Goal: Communication & Community: Answer question/provide support

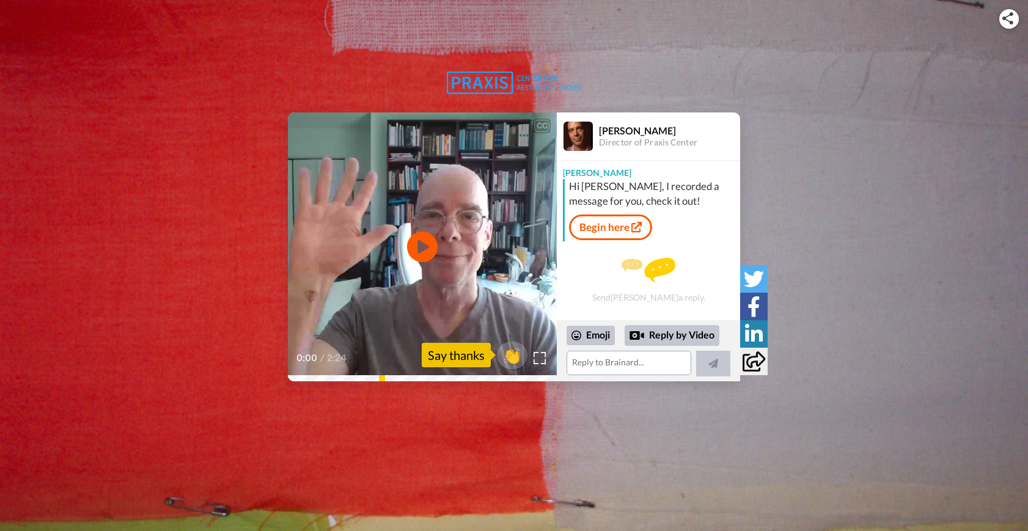
click at [457, 359] on div "Say thanks" at bounding box center [456, 355] width 69 height 24
click at [513, 357] on span "👏" at bounding box center [512, 355] width 39 height 24
click at [505, 346] on span "👍" at bounding box center [514, 355] width 39 height 24
click at [419, 240] on icon "Play/Pause" at bounding box center [422, 247] width 32 height 58
click at [277, 380] on div "CC Play/Pause 0:07 / 2:24 2 🔥 [PERSON_NAME] Director of Praxis Center [PERSON_N…" at bounding box center [514, 246] width 1028 height 269
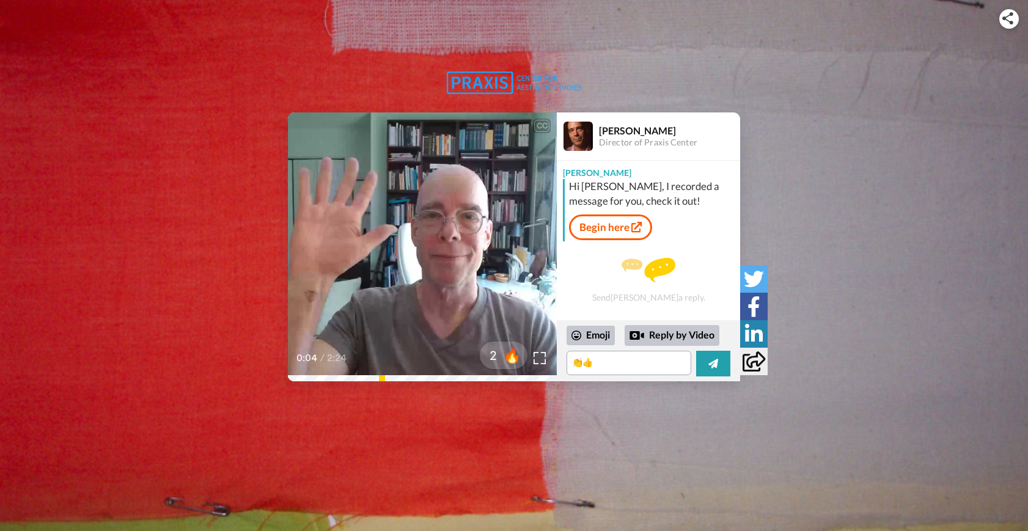
click at [397, 269] on video at bounding box center [422, 246] width 269 height 269
click at [629, 357] on textarea "👏👍" at bounding box center [629, 363] width 125 height 24
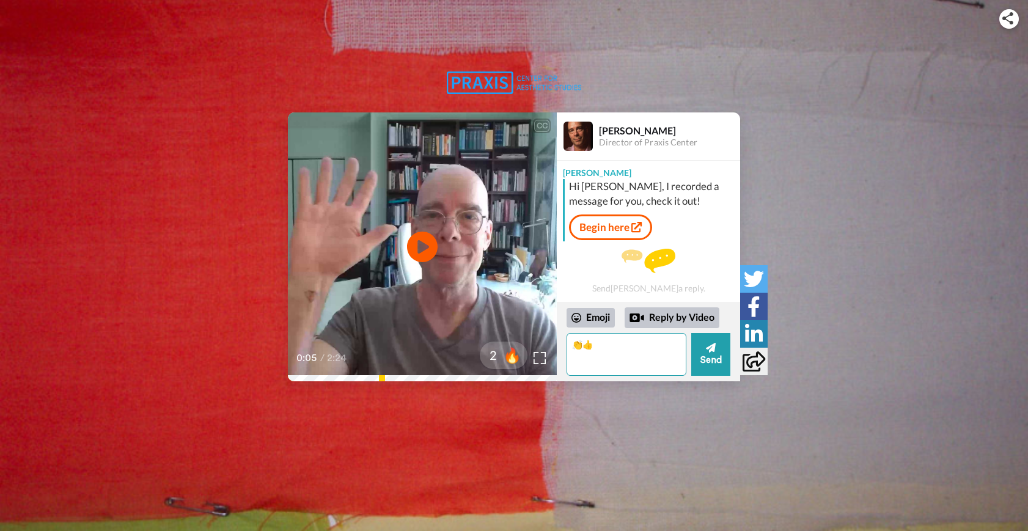
type textarea "👏"
click at [606, 369] on textarea "Hi [PERSON_NAME], Thank you so much for the warm welcome video." at bounding box center [627, 354] width 120 height 43
click at [659, 368] on textarea "Hi [PERSON_NAME], Thank you so much for the warm welcoming video." at bounding box center [627, 354] width 120 height 43
type textarea "Hi [PERSON_NAME], Thank you so much for the warm welcoming video."
click at [704, 363] on button "Send" at bounding box center [710, 354] width 39 height 43
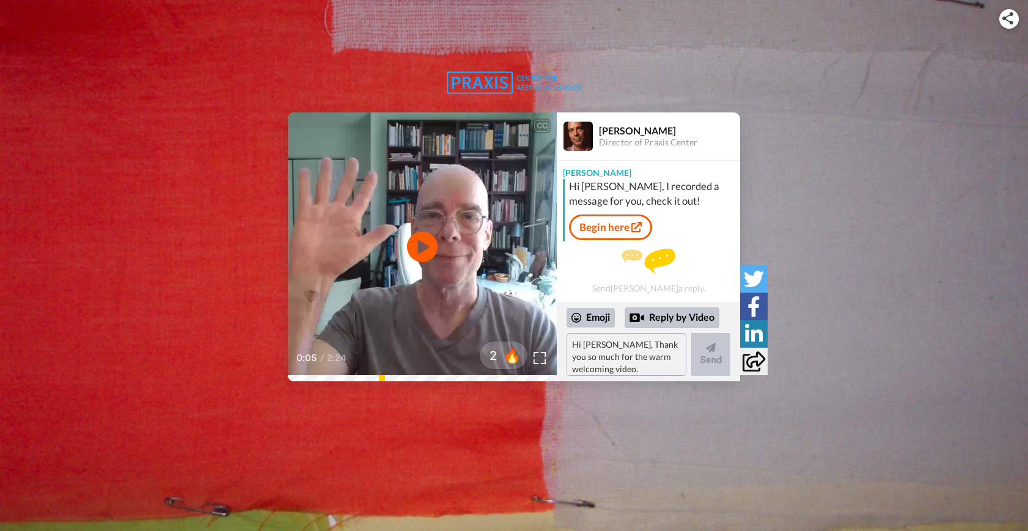
scroll to position [29, 0]
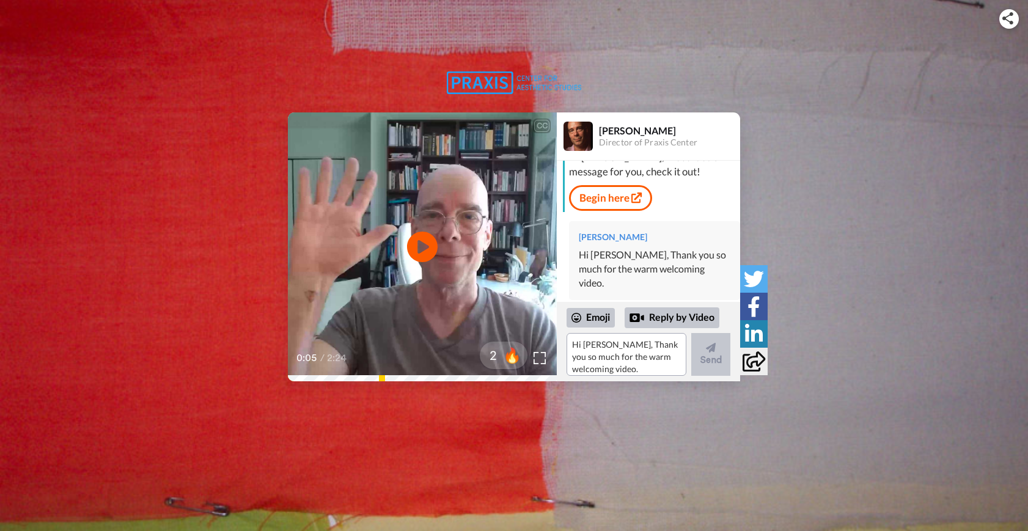
click at [294, 375] on div "0:05 / 2:24" at bounding box center [422, 363] width 269 height 26
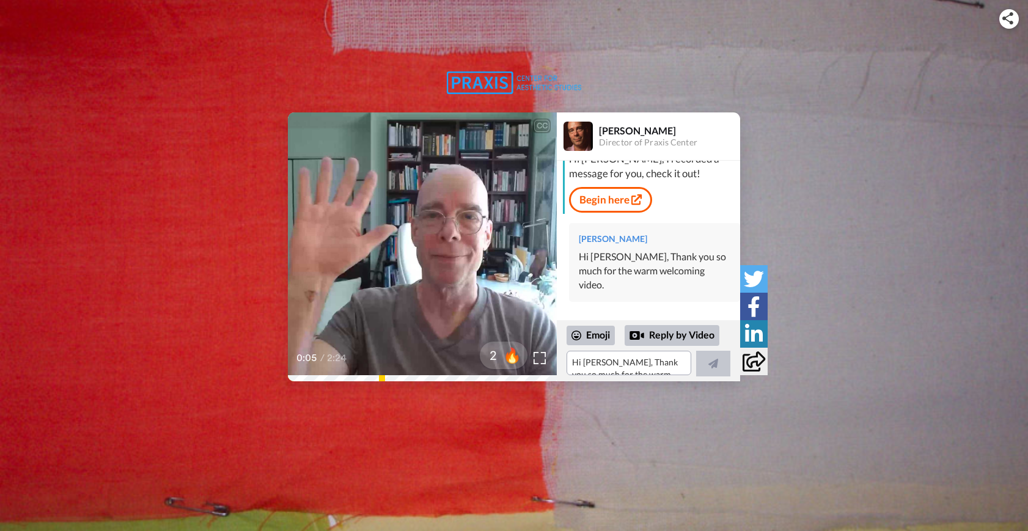
scroll to position [11, 0]
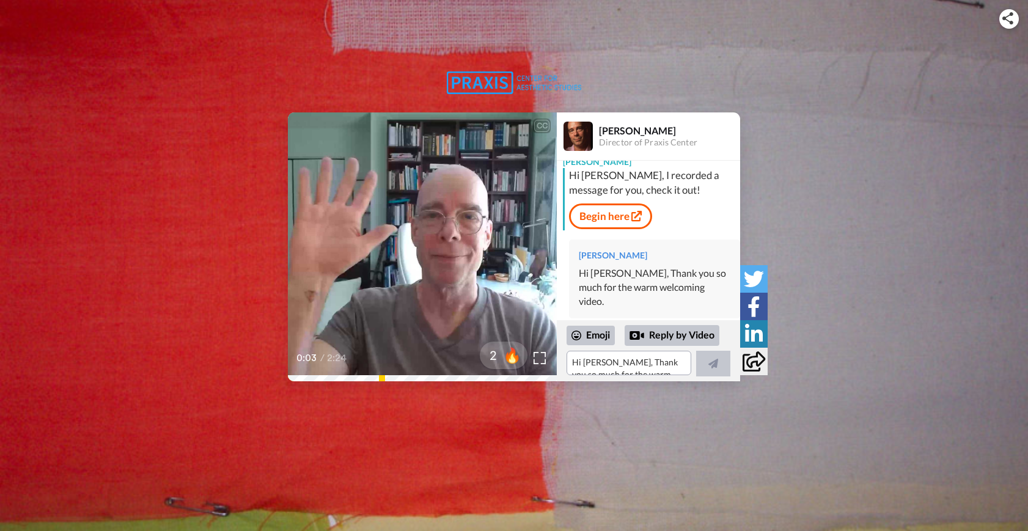
click at [382, 288] on video at bounding box center [422, 246] width 269 height 269
click at [675, 339] on div "Reply by Video" at bounding box center [672, 335] width 95 height 21
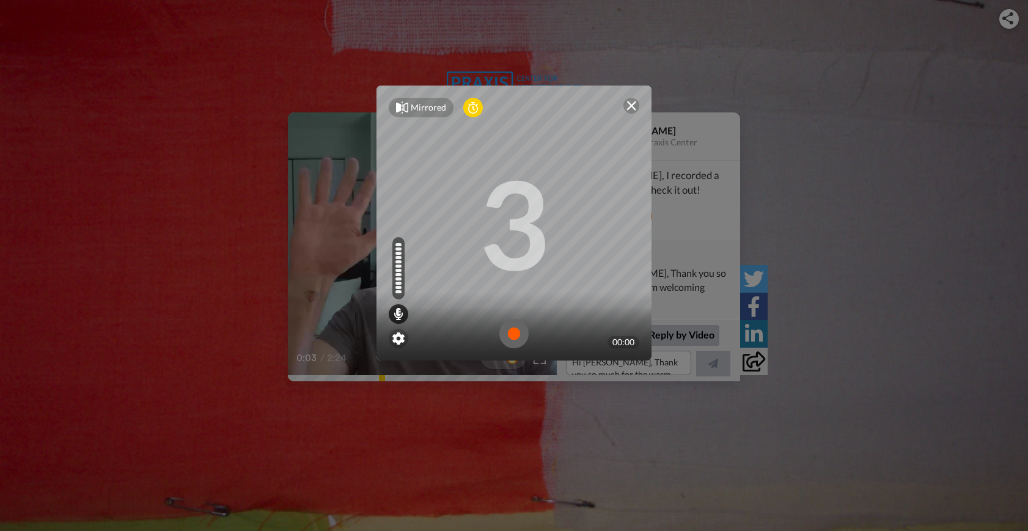
click at [515, 340] on img at bounding box center [513, 333] width 29 height 29
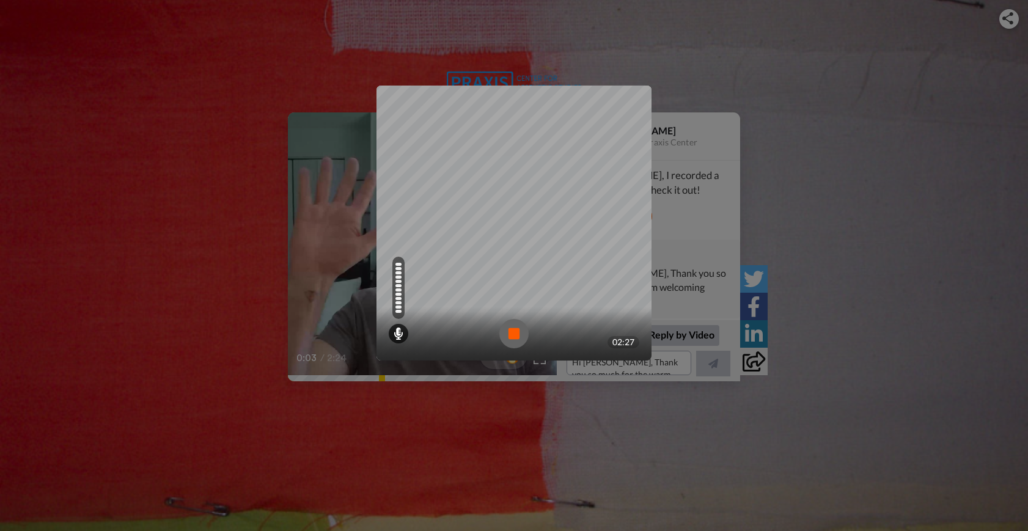
click at [516, 342] on img at bounding box center [513, 333] width 29 height 29
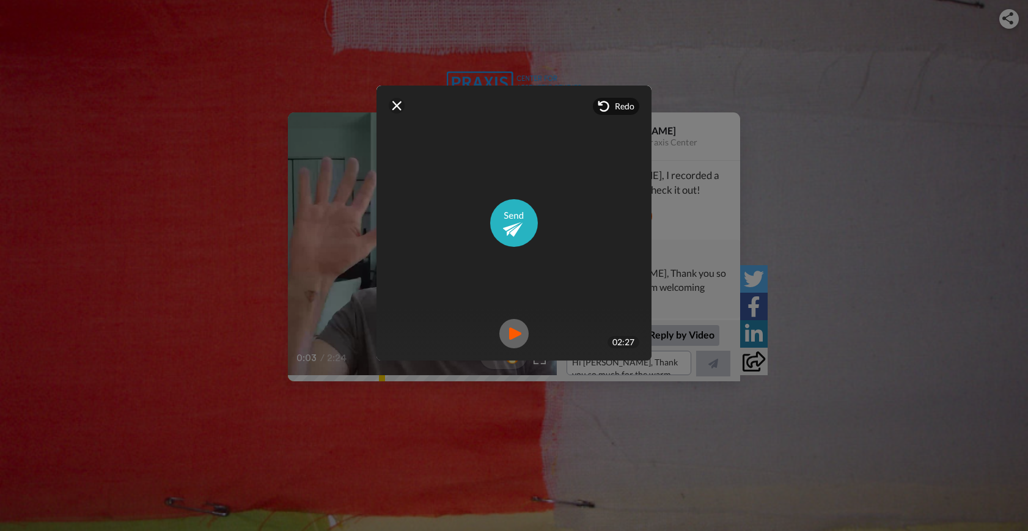
click at [509, 337] on img at bounding box center [513, 333] width 29 height 29
click at [627, 104] on img at bounding box center [631, 106] width 10 height 10
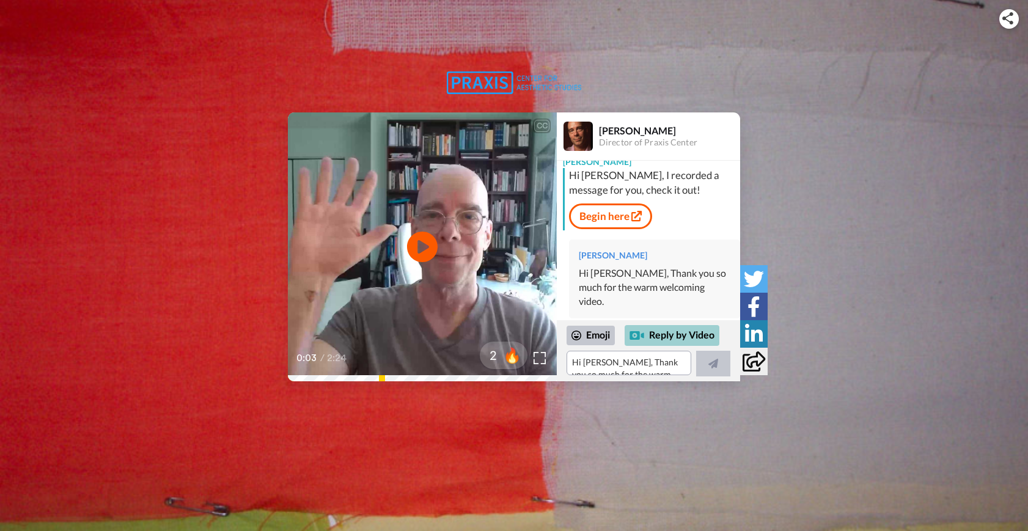
click at [675, 337] on div "Reply by Video" at bounding box center [672, 335] width 95 height 21
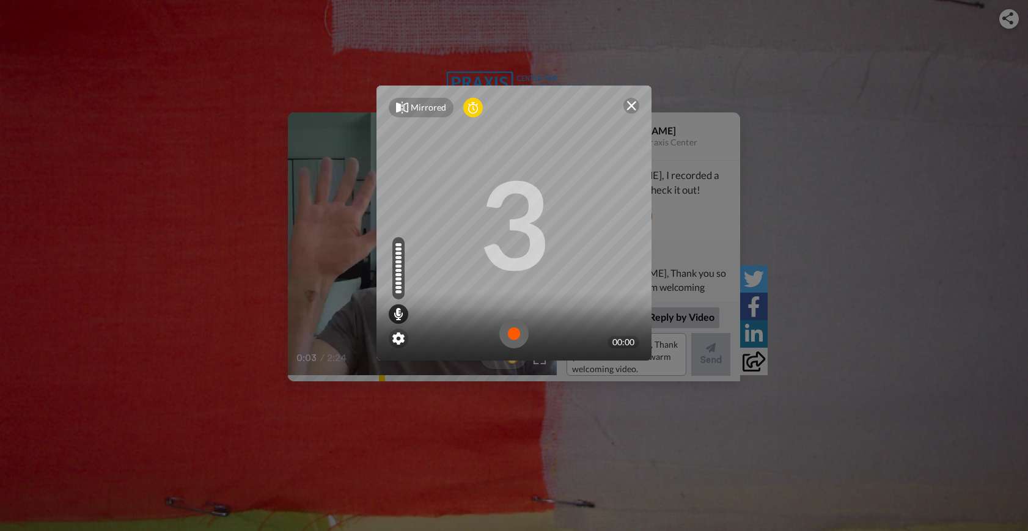
click at [509, 337] on img at bounding box center [513, 333] width 29 height 29
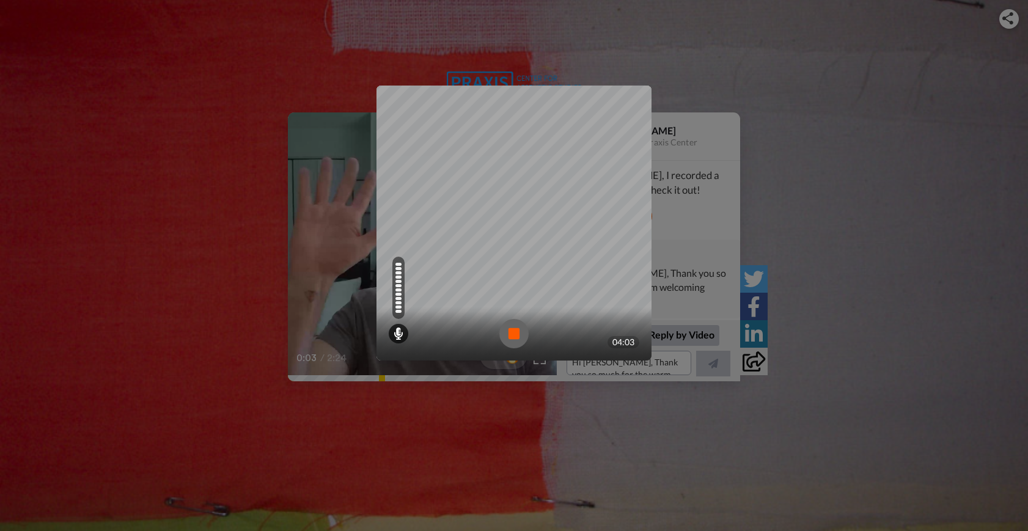
click at [505, 330] on img at bounding box center [513, 333] width 29 height 29
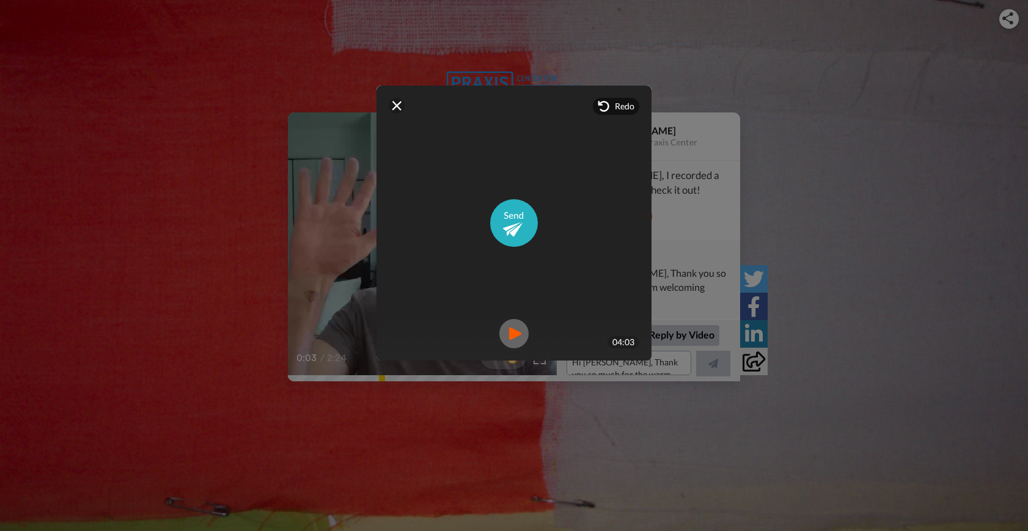
click at [507, 331] on img at bounding box center [513, 333] width 29 height 29
click at [629, 109] on img at bounding box center [631, 106] width 10 height 10
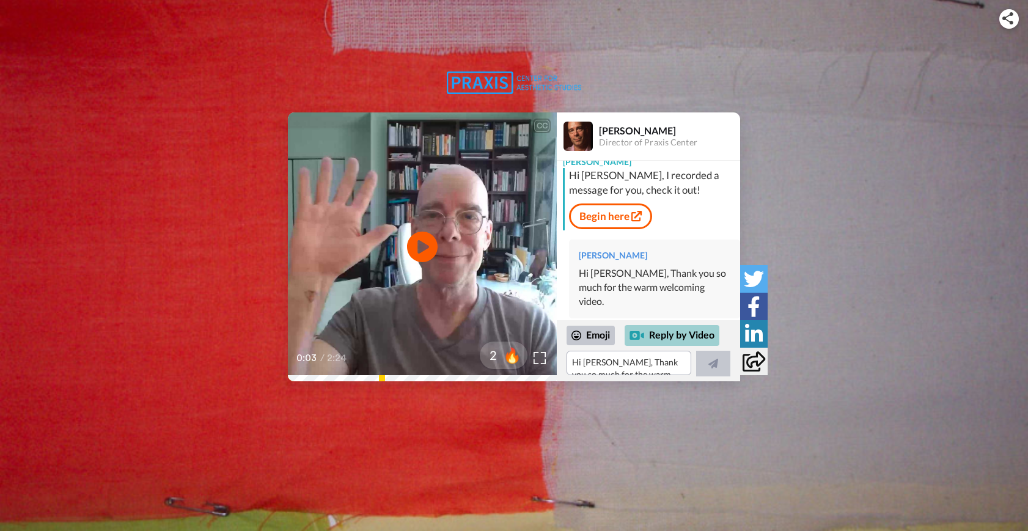
click at [661, 334] on div "Reply by Video" at bounding box center [672, 335] width 95 height 21
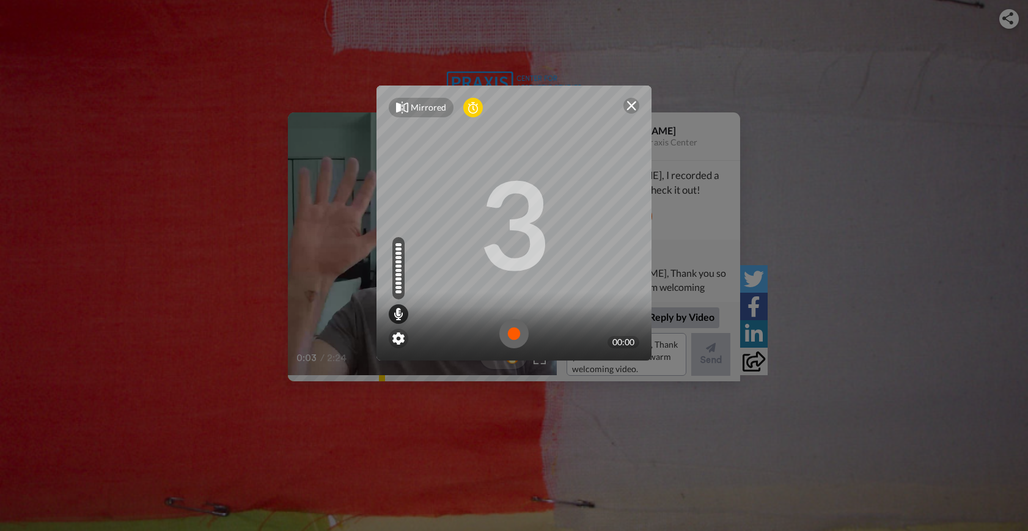
click at [510, 334] on img at bounding box center [513, 333] width 29 height 29
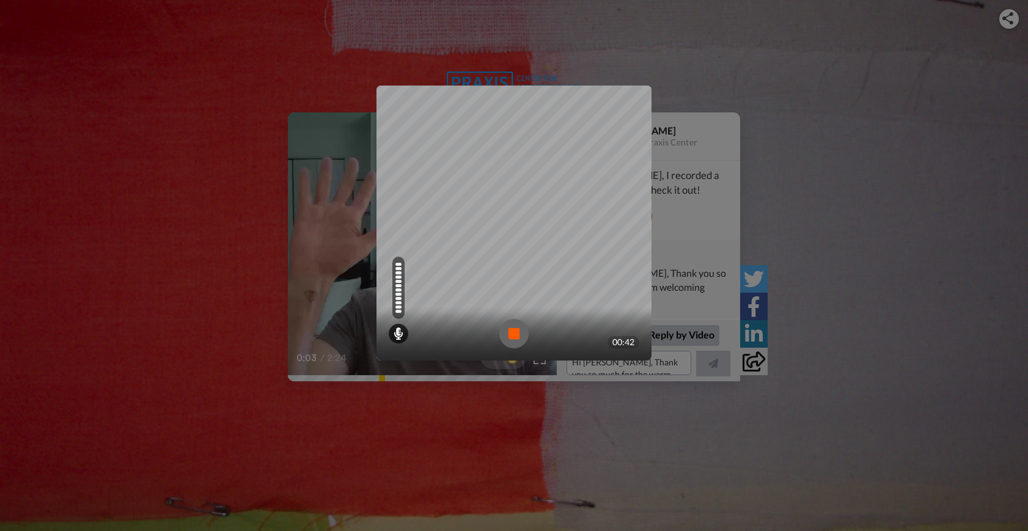
click at [517, 332] on img at bounding box center [513, 333] width 29 height 29
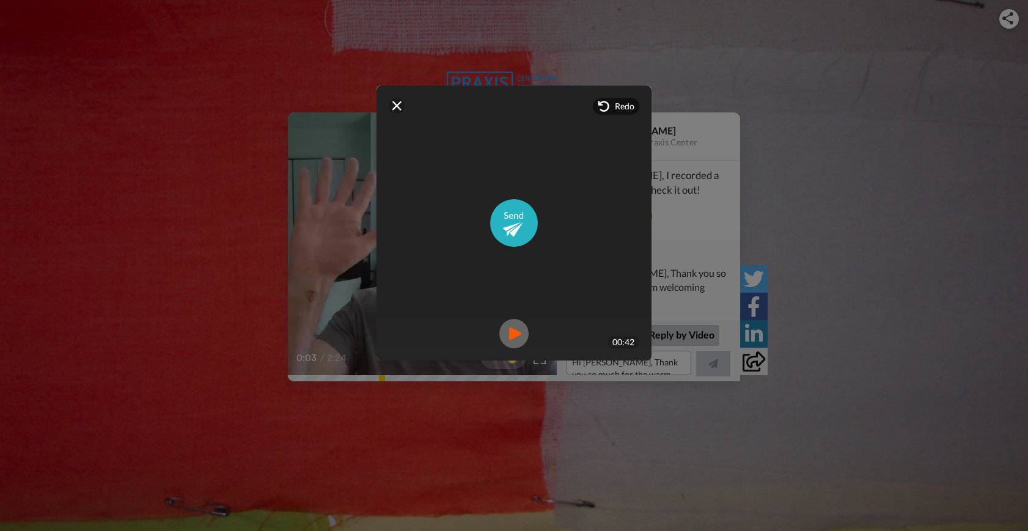
click at [512, 340] on img at bounding box center [513, 333] width 29 height 29
click at [394, 104] on img at bounding box center [397, 106] width 10 height 10
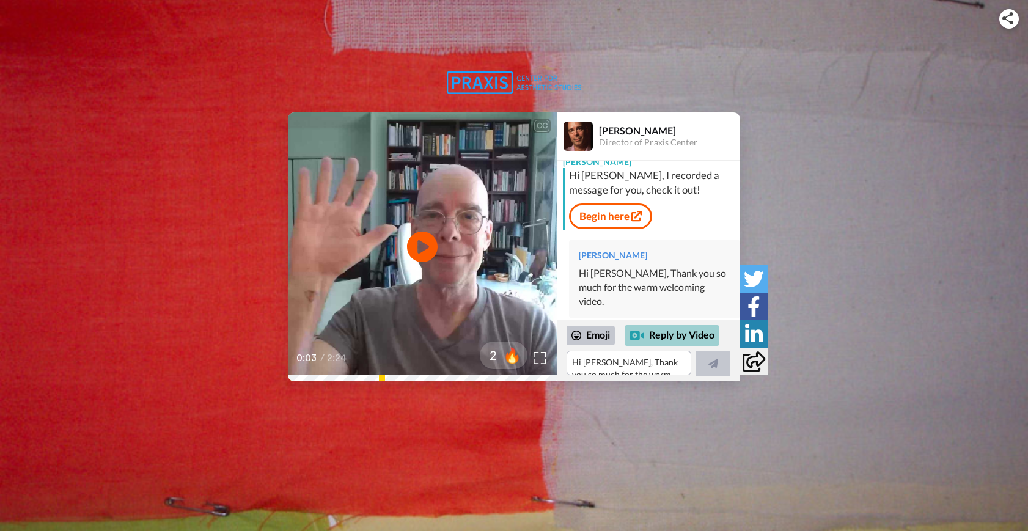
click at [678, 341] on div "Reply by Video" at bounding box center [672, 335] width 95 height 21
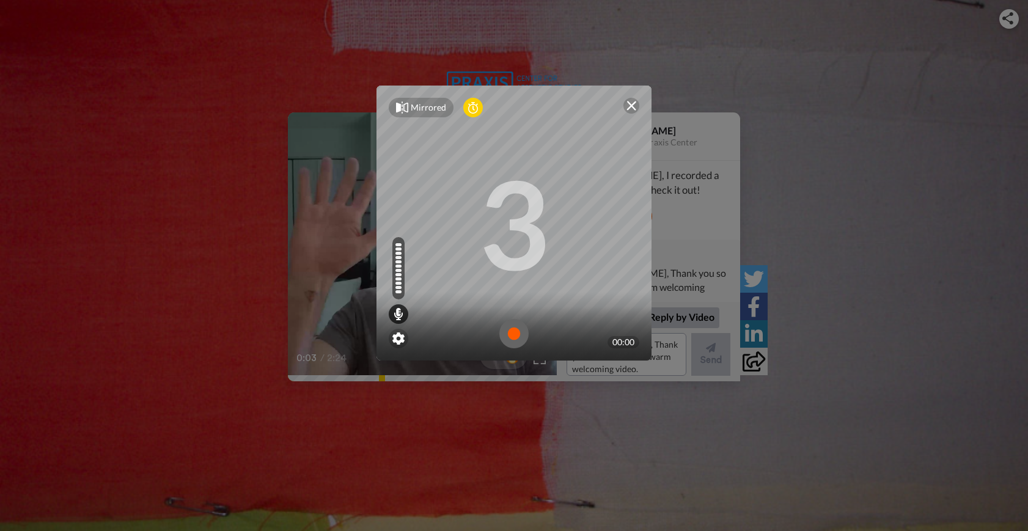
click at [512, 344] on img at bounding box center [513, 333] width 29 height 29
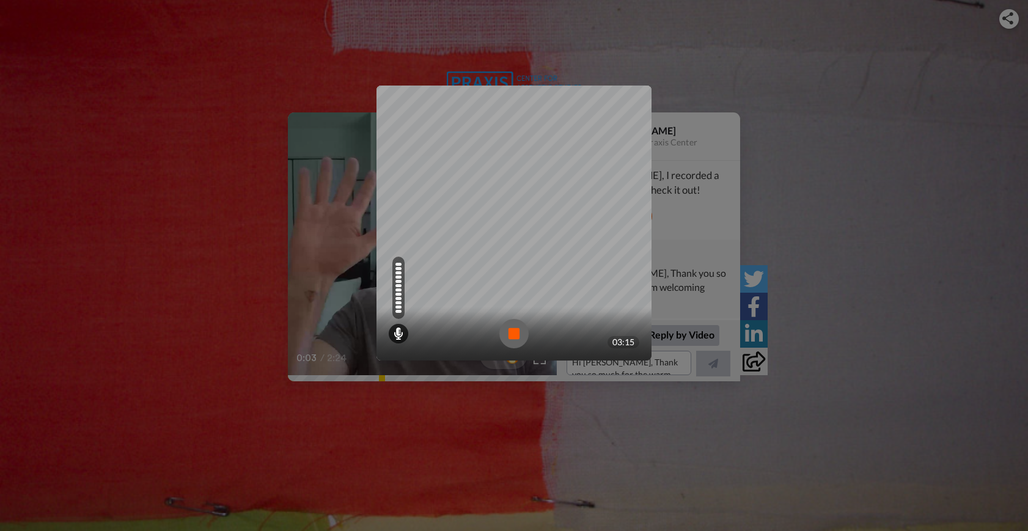
click at [513, 332] on img at bounding box center [513, 333] width 29 height 29
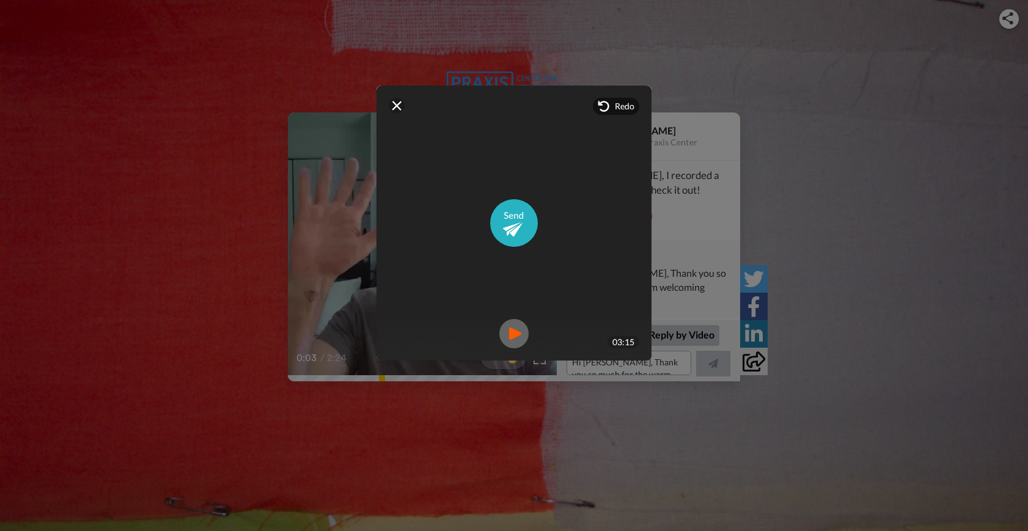
click at [505, 330] on img at bounding box center [513, 333] width 29 height 29
click at [628, 105] on img at bounding box center [631, 106] width 10 height 10
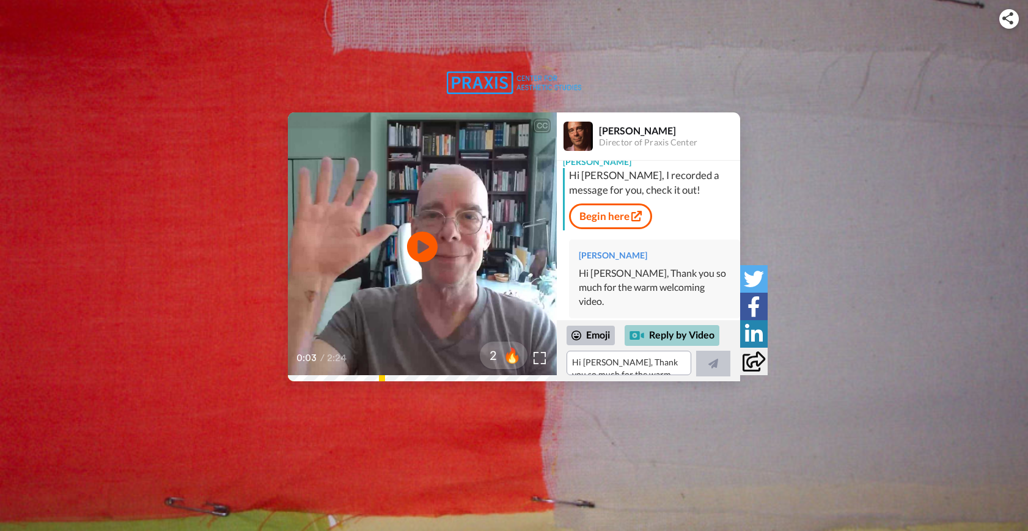
click at [666, 334] on div "Reply by Video" at bounding box center [672, 335] width 95 height 21
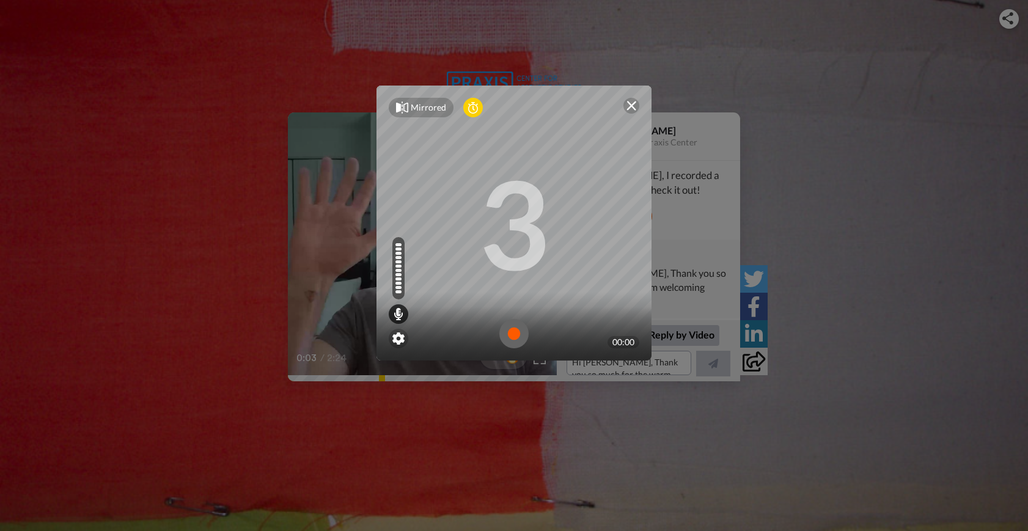
click at [513, 339] on img at bounding box center [513, 333] width 29 height 29
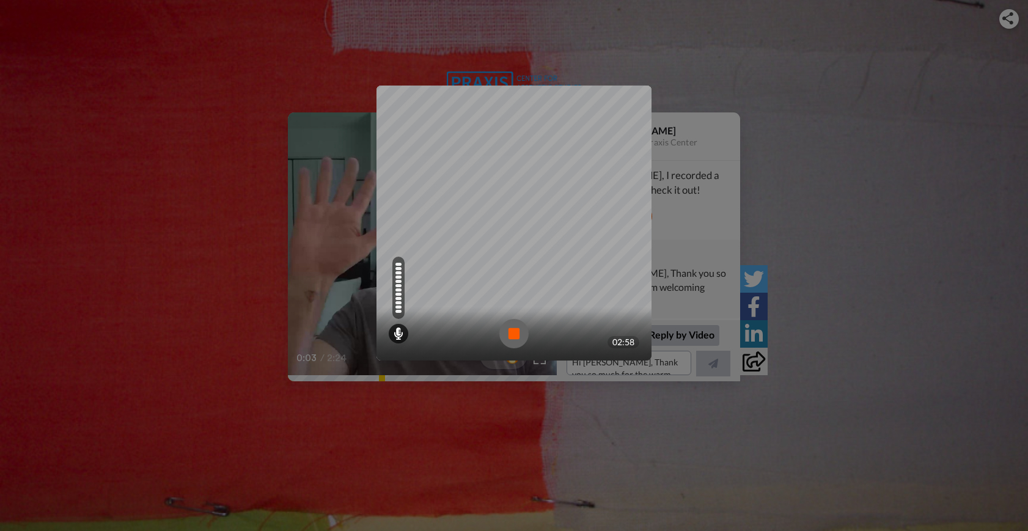
click at [504, 330] on img at bounding box center [513, 333] width 29 height 29
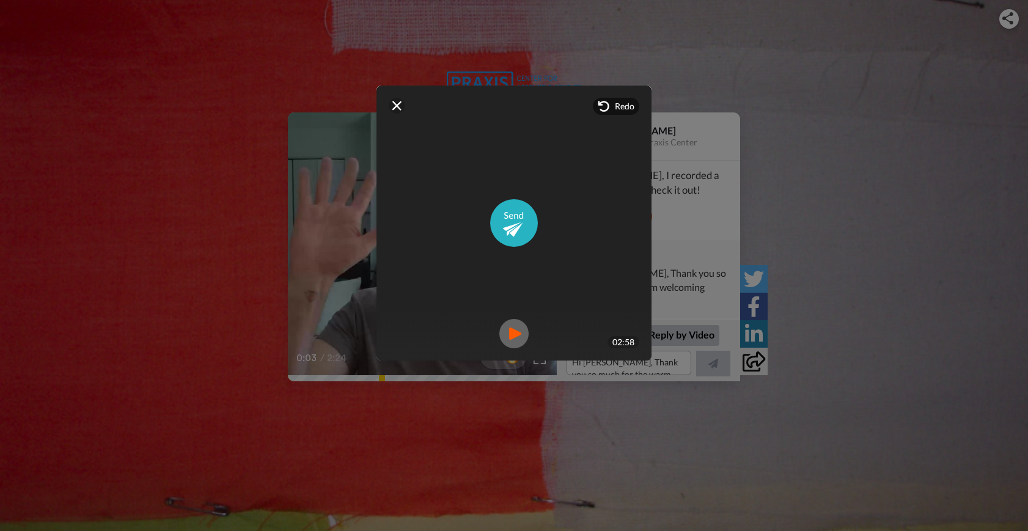
click at [505, 337] on img at bounding box center [513, 333] width 29 height 29
click at [392, 105] on img at bounding box center [397, 106] width 10 height 10
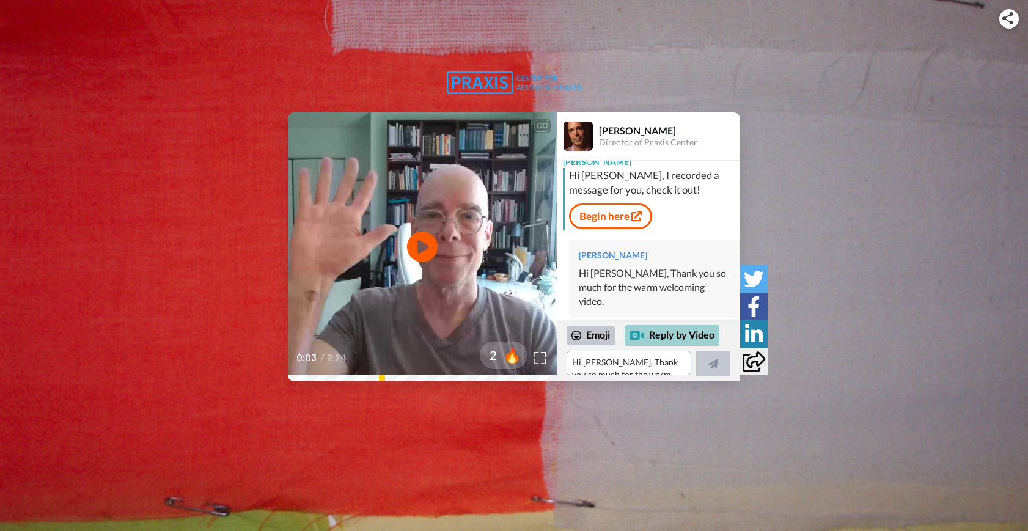
click at [675, 328] on div "Reply by Video" at bounding box center [672, 335] width 95 height 21
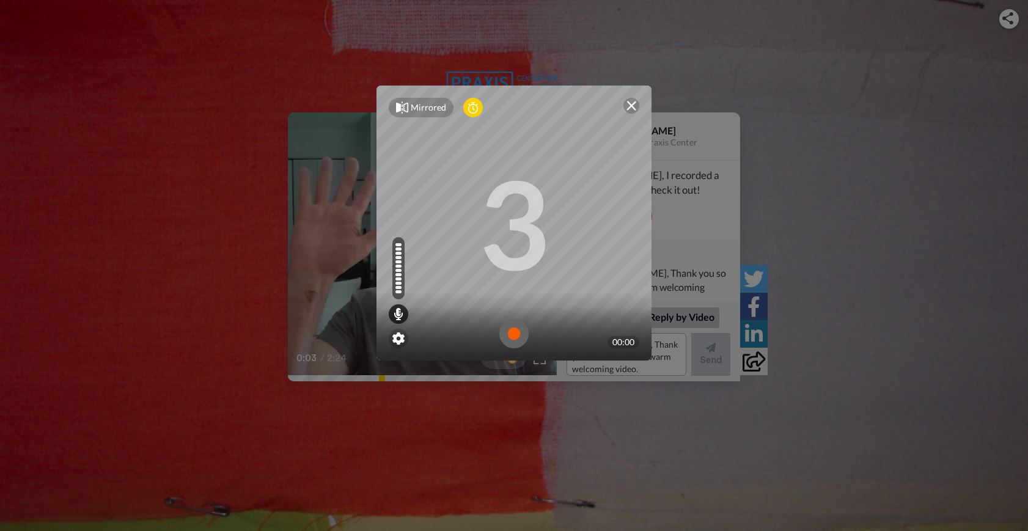
click at [507, 333] on img at bounding box center [513, 333] width 29 height 29
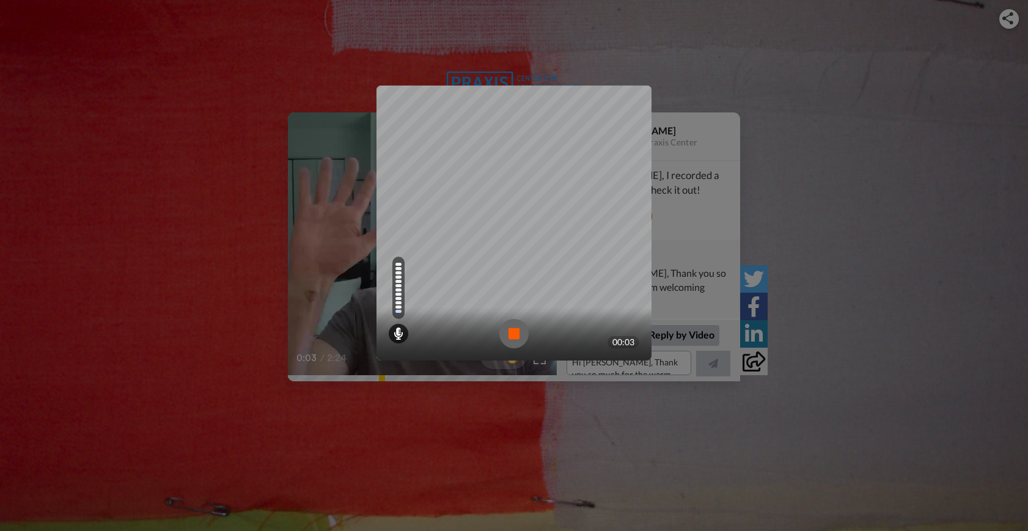
click at [507, 333] on img at bounding box center [513, 333] width 29 height 29
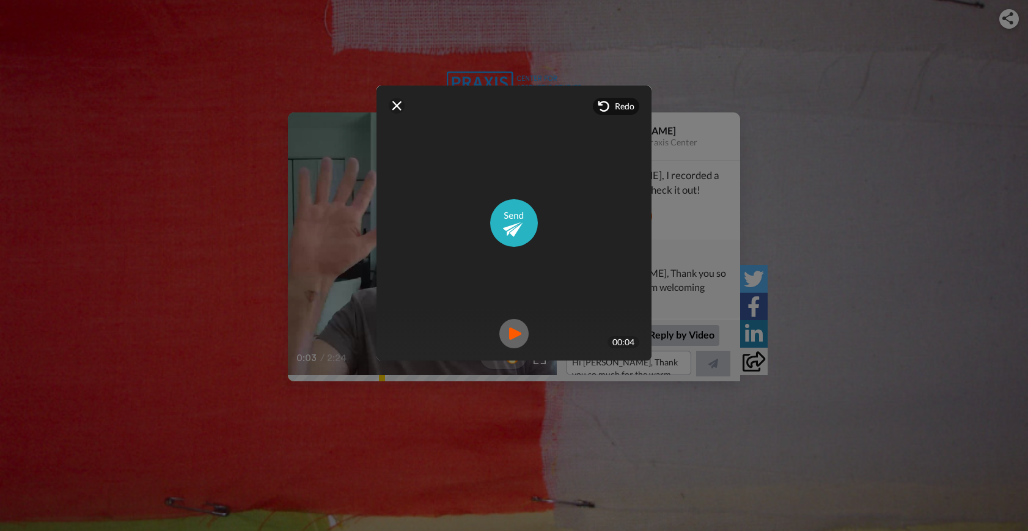
click at [393, 102] on img at bounding box center [397, 106] width 10 height 10
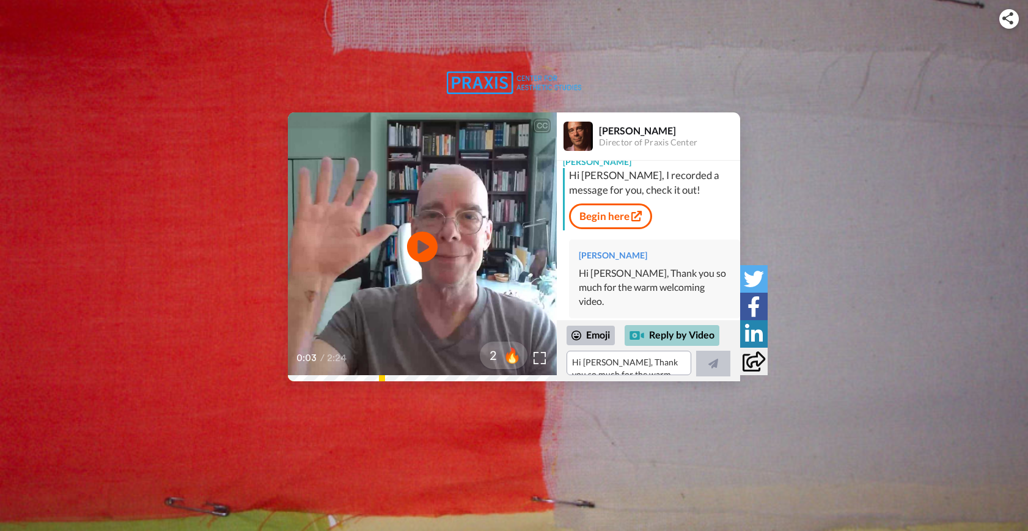
click at [676, 339] on div "Reply by Video" at bounding box center [672, 335] width 95 height 21
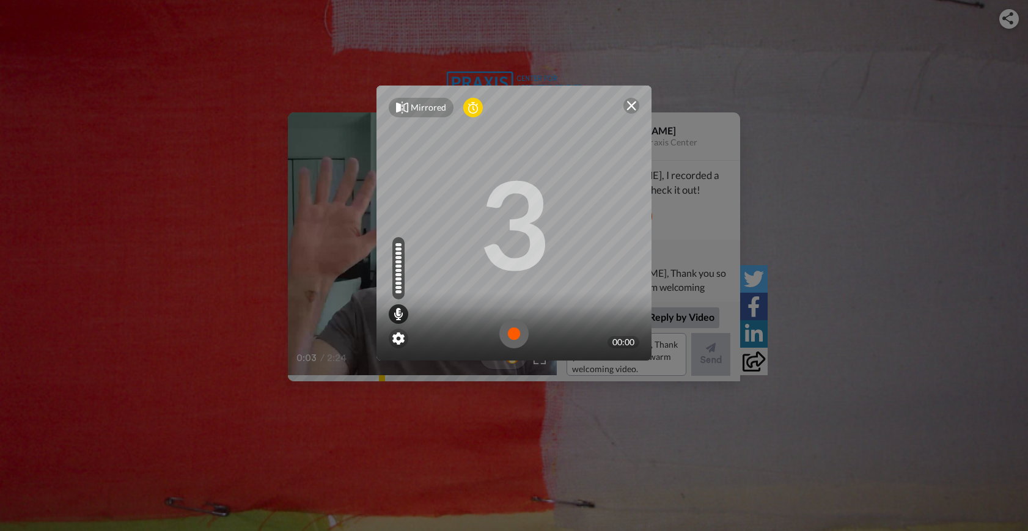
click at [513, 332] on img at bounding box center [513, 333] width 29 height 29
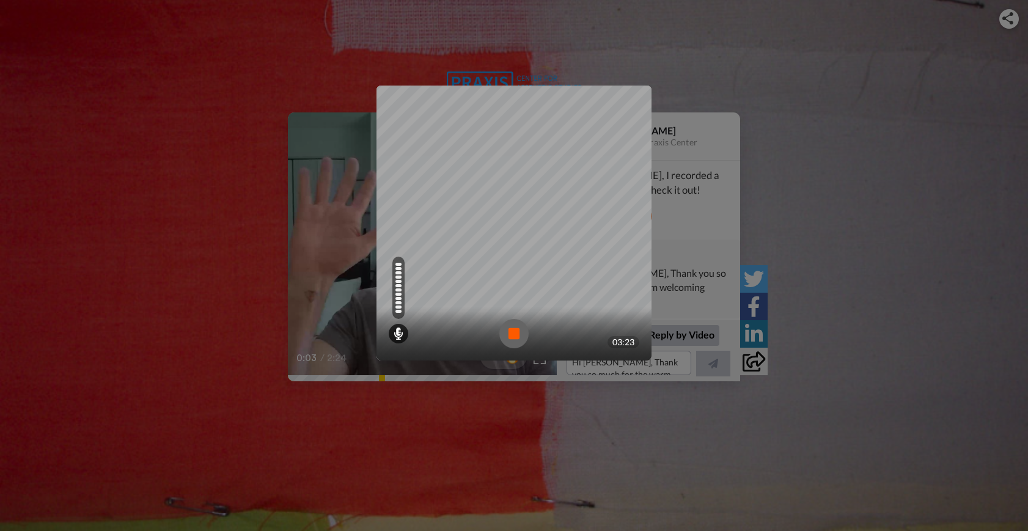
click at [513, 332] on img at bounding box center [513, 333] width 29 height 29
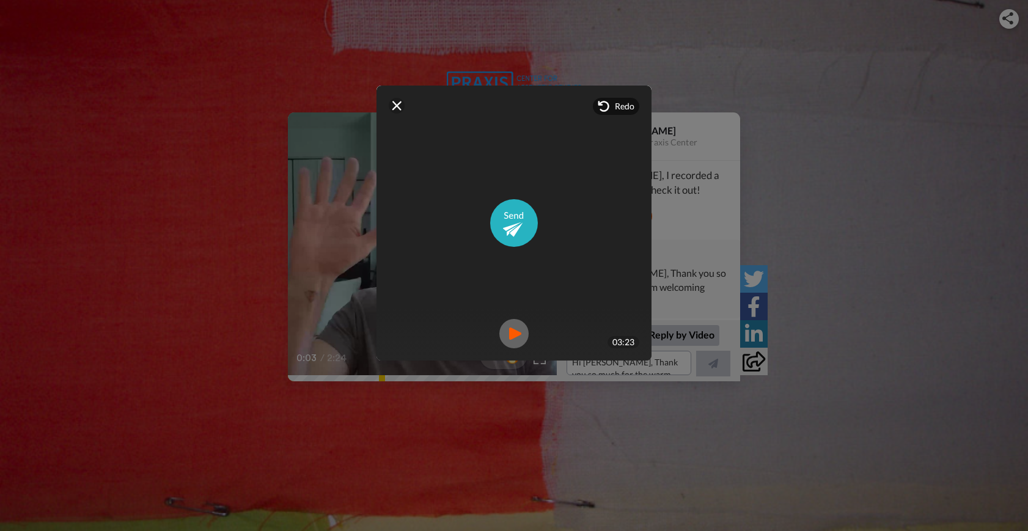
click at [506, 331] on img at bounding box center [513, 333] width 29 height 29
click at [392, 106] on img at bounding box center [397, 106] width 10 height 10
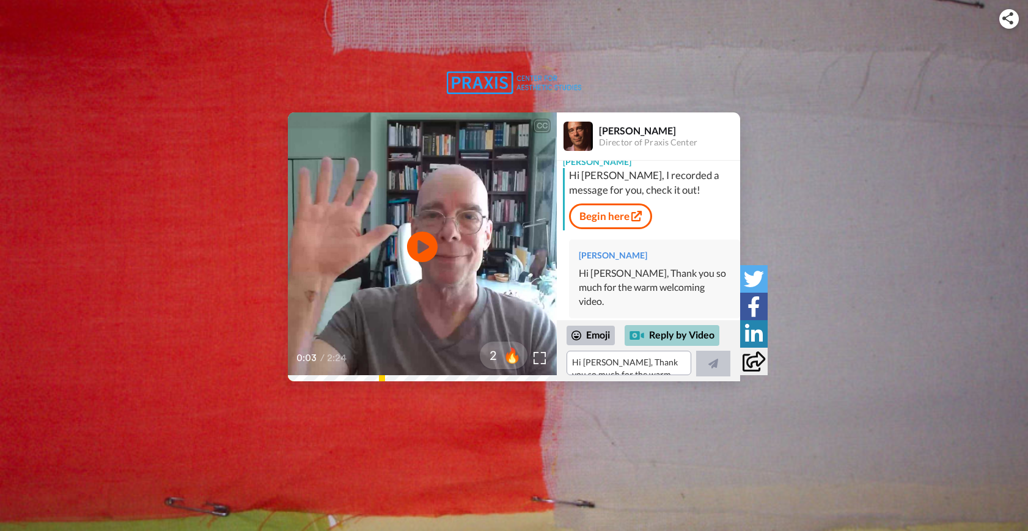
click at [669, 332] on div "Reply by Video" at bounding box center [672, 335] width 95 height 21
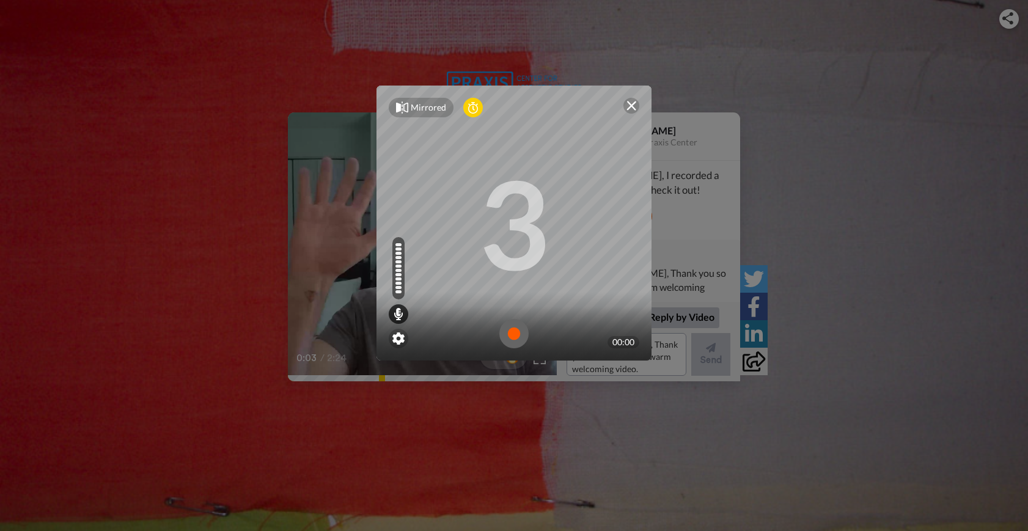
click at [511, 339] on img at bounding box center [513, 333] width 29 height 29
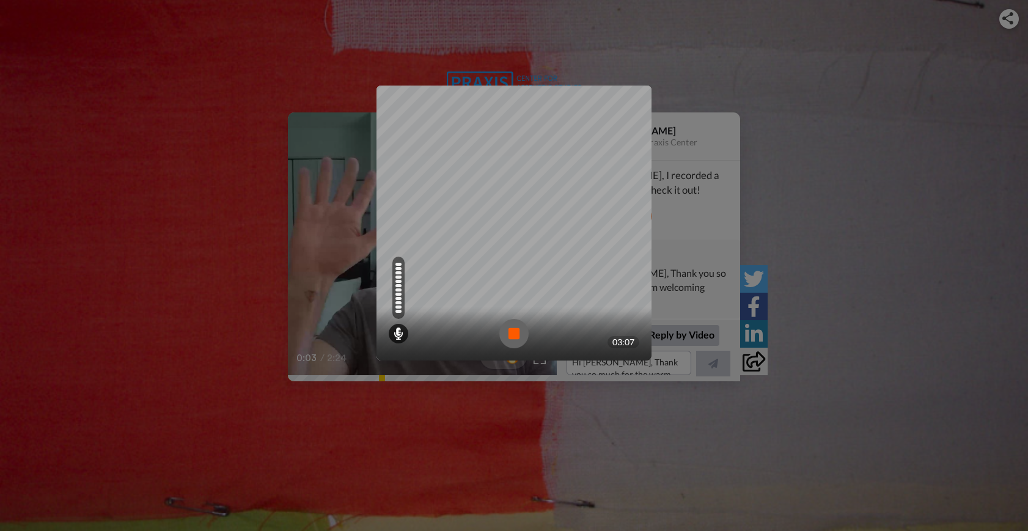
click at [511, 339] on img at bounding box center [513, 333] width 29 height 29
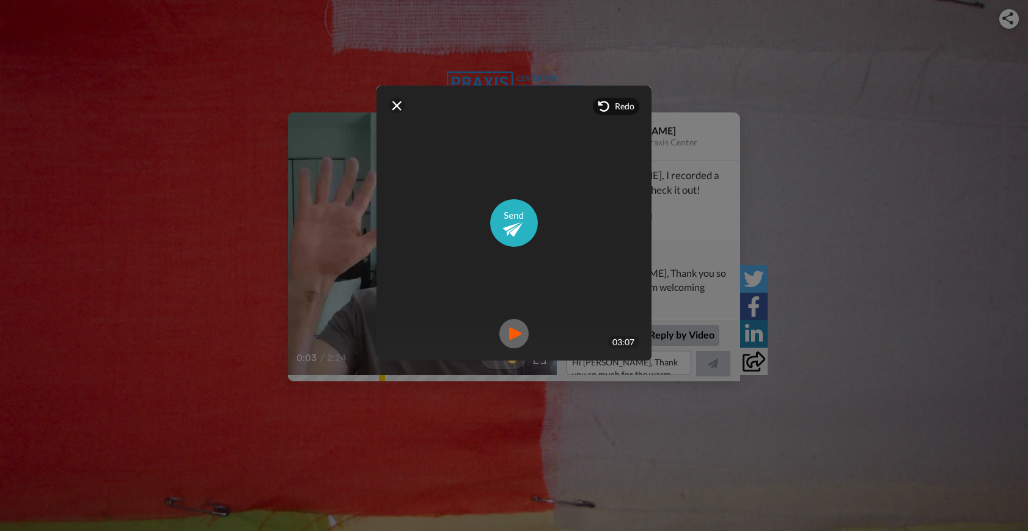
click at [511, 339] on img at bounding box center [513, 333] width 29 height 29
click at [394, 100] on div at bounding box center [397, 106] width 16 height 16
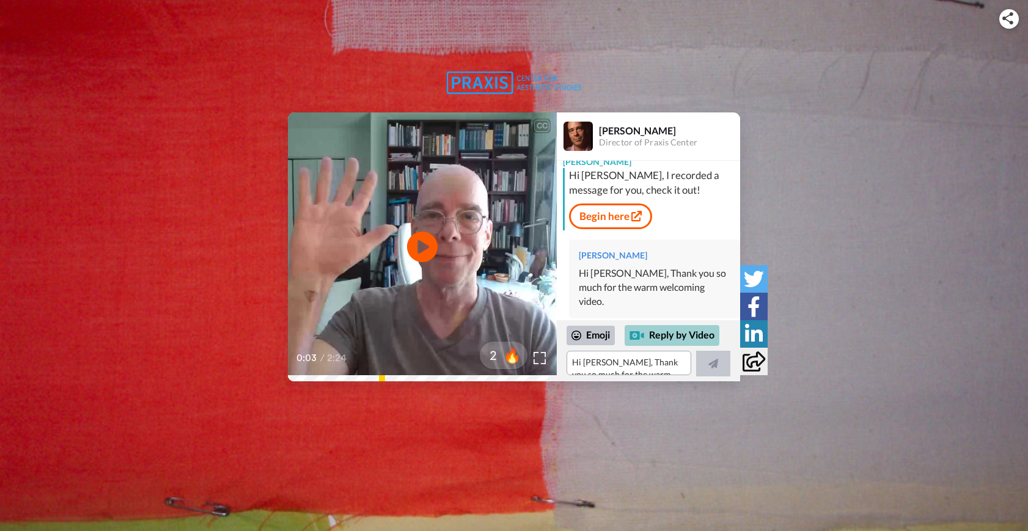
click at [685, 335] on div "Reply by Video" at bounding box center [672, 335] width 95 height 21
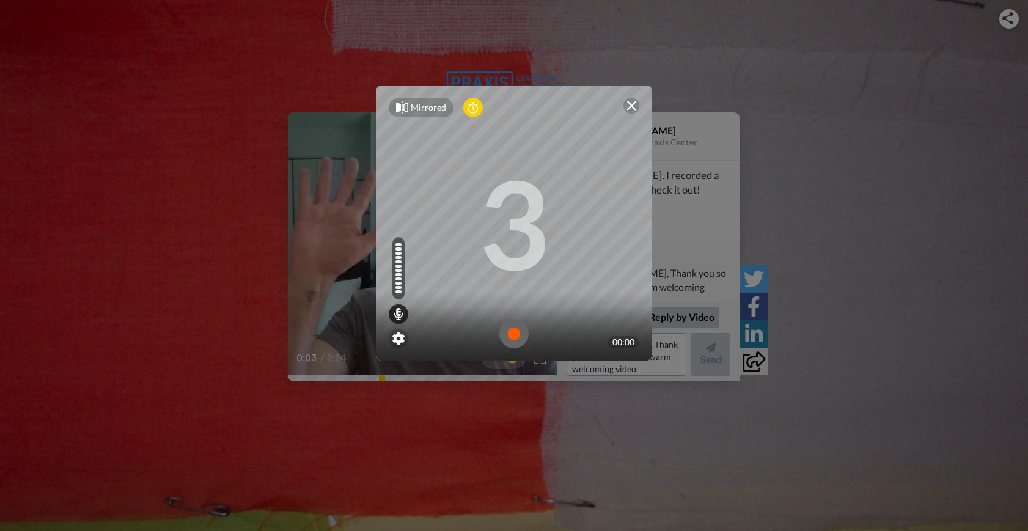
click at [515, 334] on img at bounding box center [513, 333] width 29 height 29
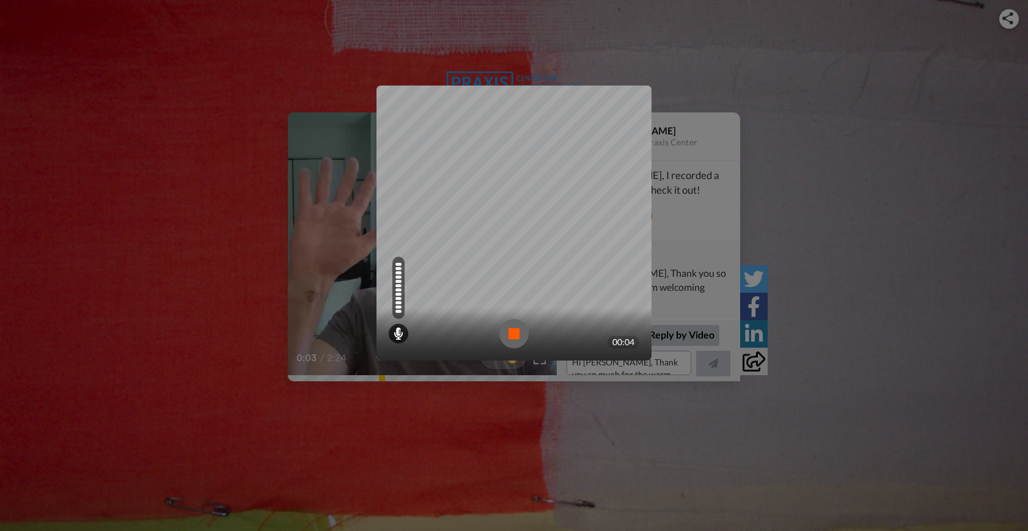
click at [510, 332] on img at bounding box center [513, 333] width 29 height 29
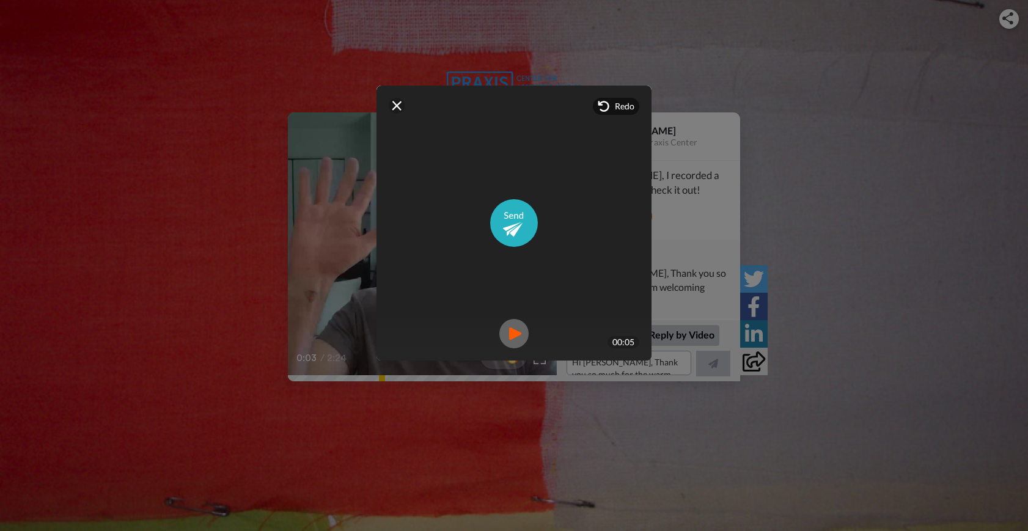
click at [394, 105] on img at bounding box center [397, 106] width 10 height 10
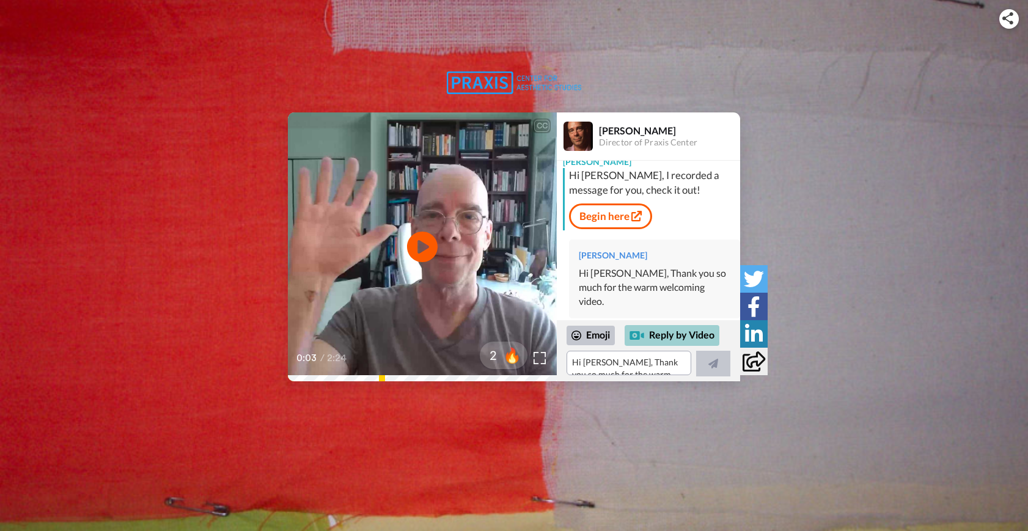
click at [672, 332] on div "Reply by Video" at bounding box center [672, 335] width 95 height 21
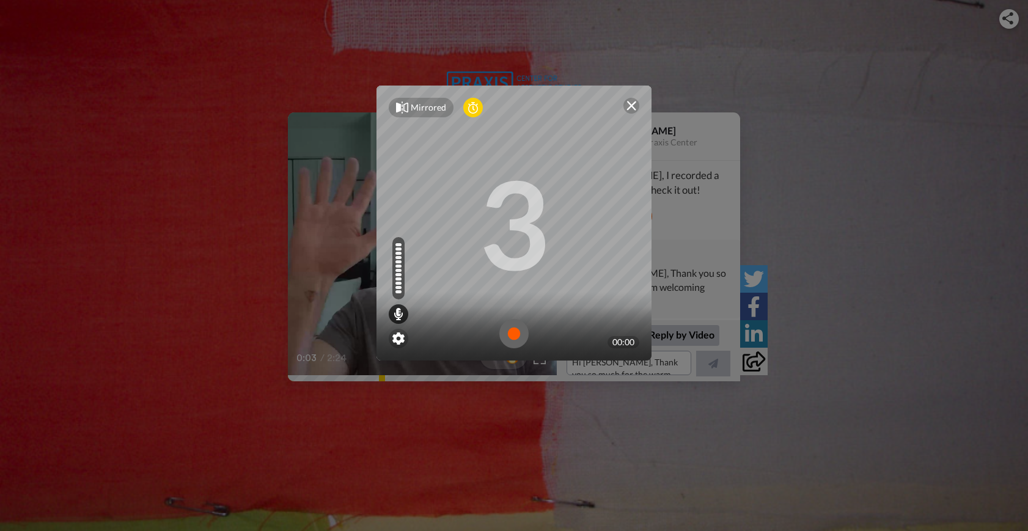
click at [513, 328] on img at bounding box center [513, 333] width 29 height 29
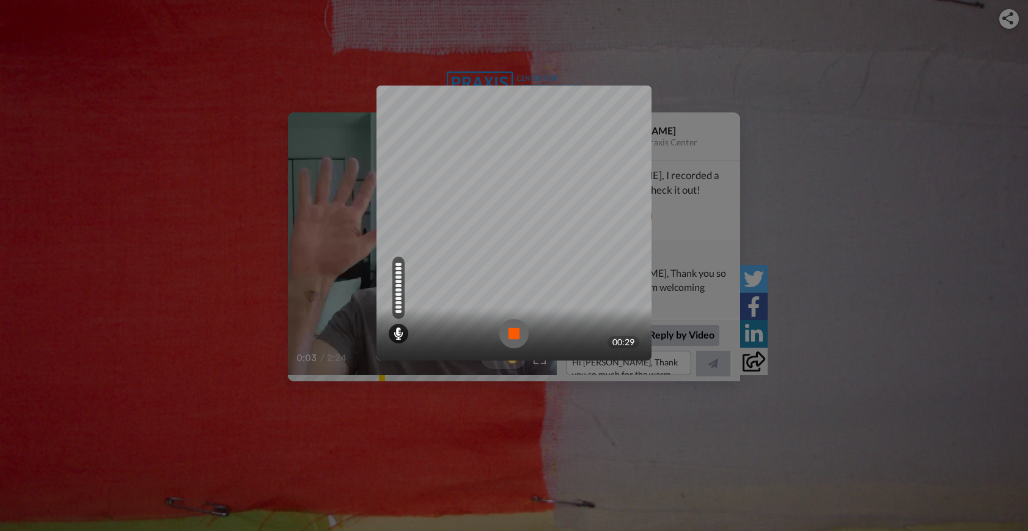
click at [510, 328] on img at bounding box center [513, 333] width 29 height 29
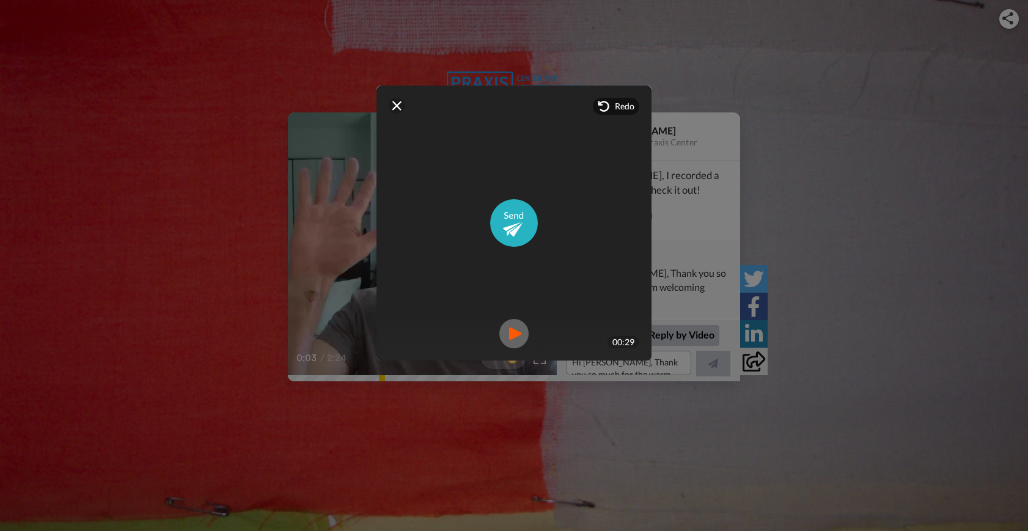
click at [394, 107] on img at bounding box center [397, 106] width 10 height 10
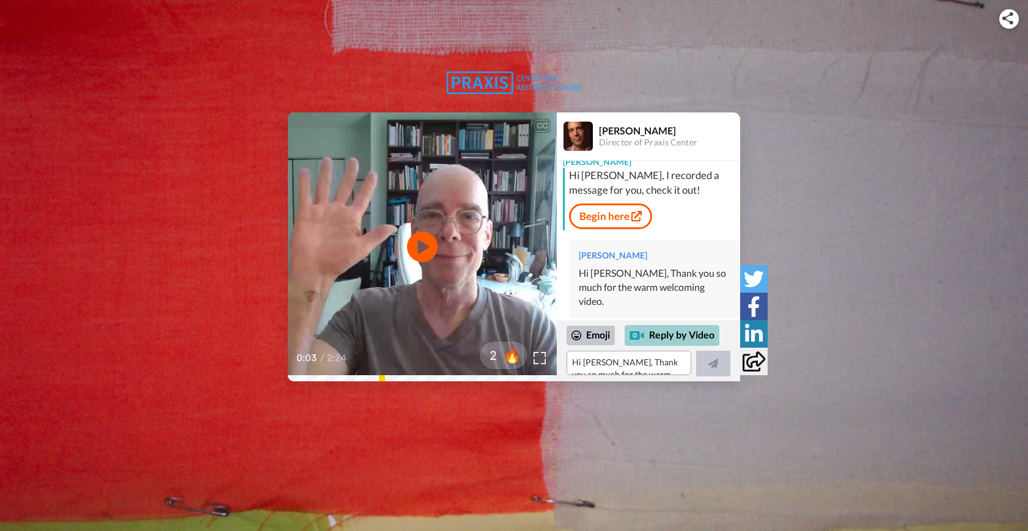
click at [678, 340] on div "Reply by Video" at bounding box center [672, 335] width 95 height 21
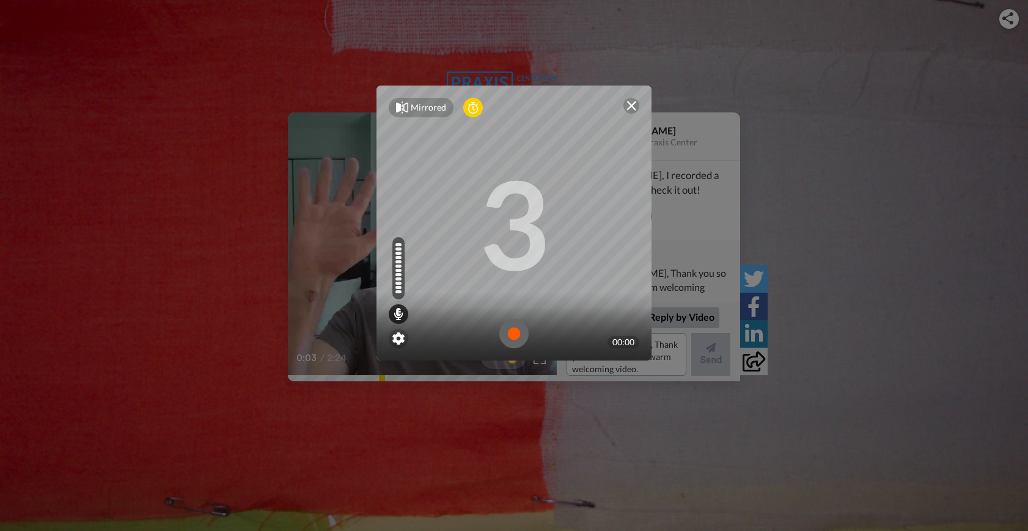
click at [512, 331] on img at bounding box center [513, 333] width 29 height 29
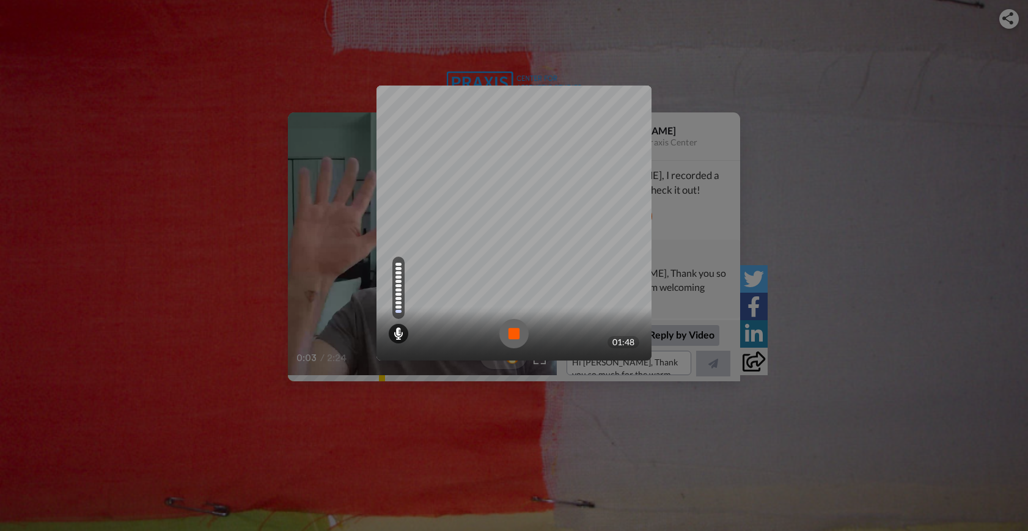
click at [516, 339] on img at bounding box center [513, 333] width 29 height 29
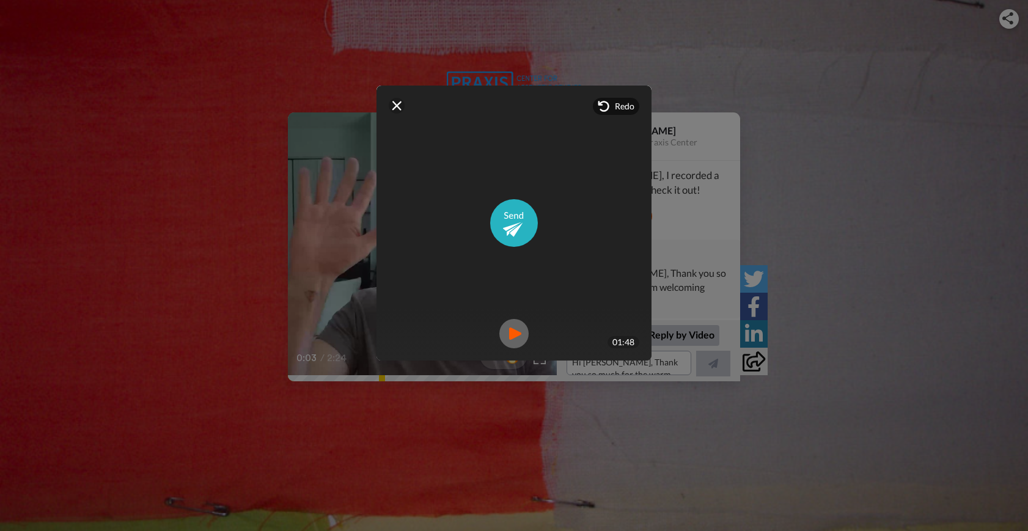
click at [392, 105] on img at bounding box center [397, 106] width 10 height 10
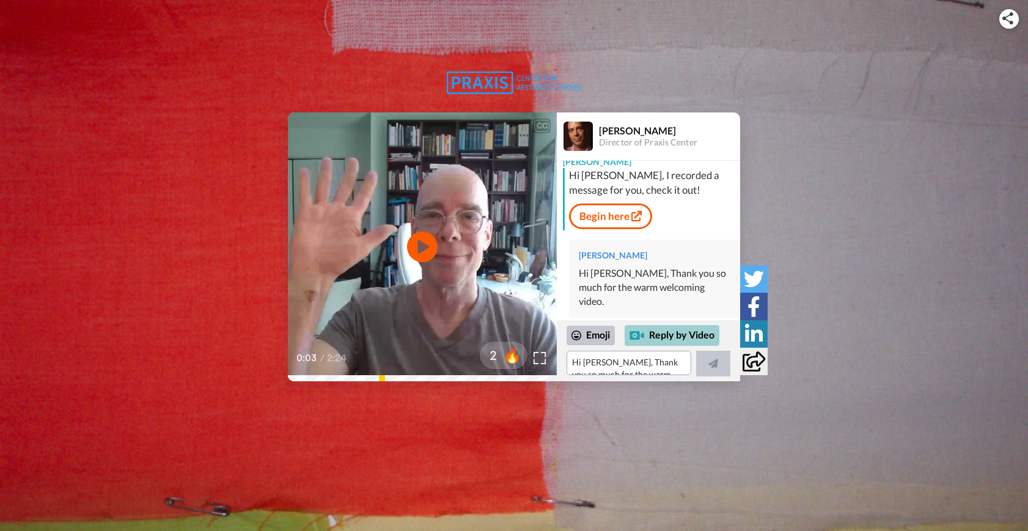
click at [664, 337] on div "Reply by Video" at bounding box center [672, 335] width 95 height 21
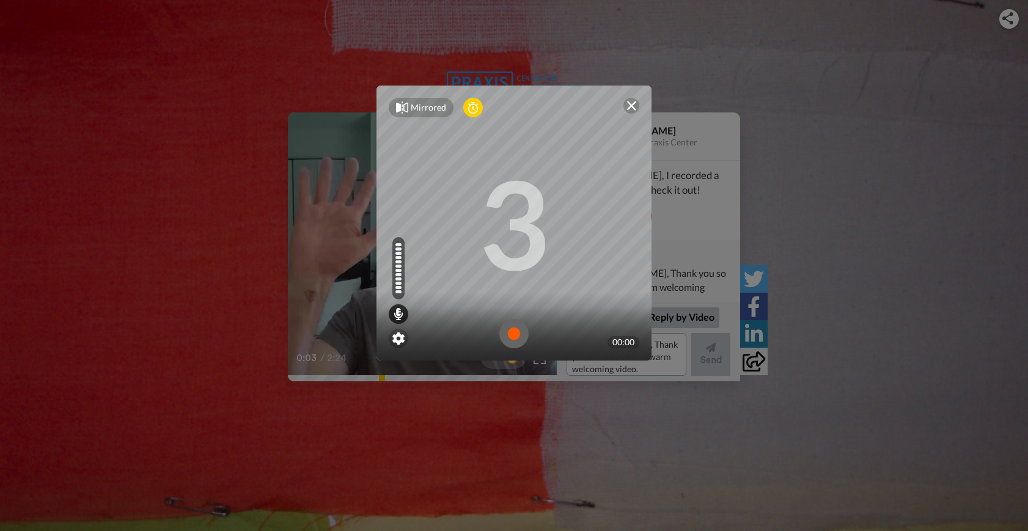
click at [508, 336] on img at bounding box center [513, 333] width 29 height 29
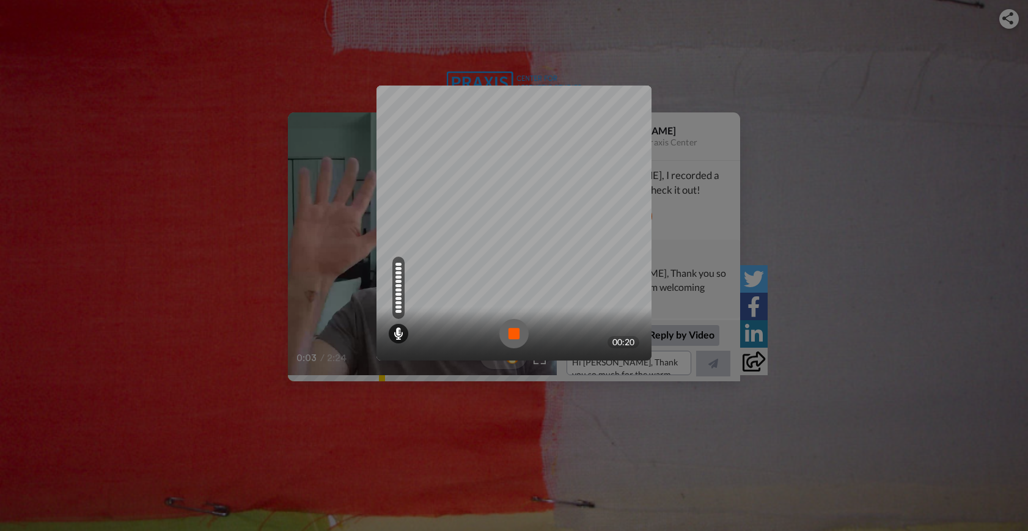
click at [508, 336] on img at bounding box center [513, 333] width 29 height 29
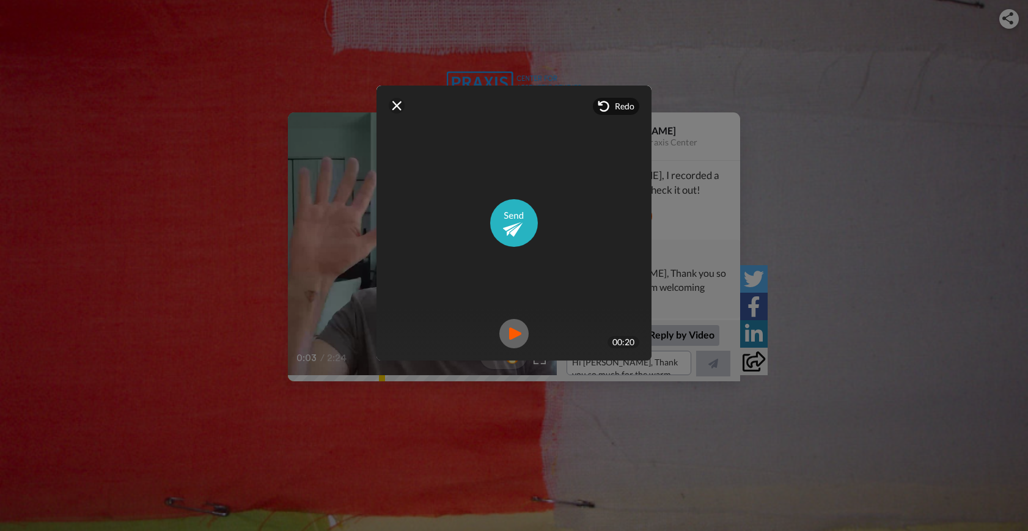
click at [392, 108] on img at bounding box center [397, 106] width 10 height 10
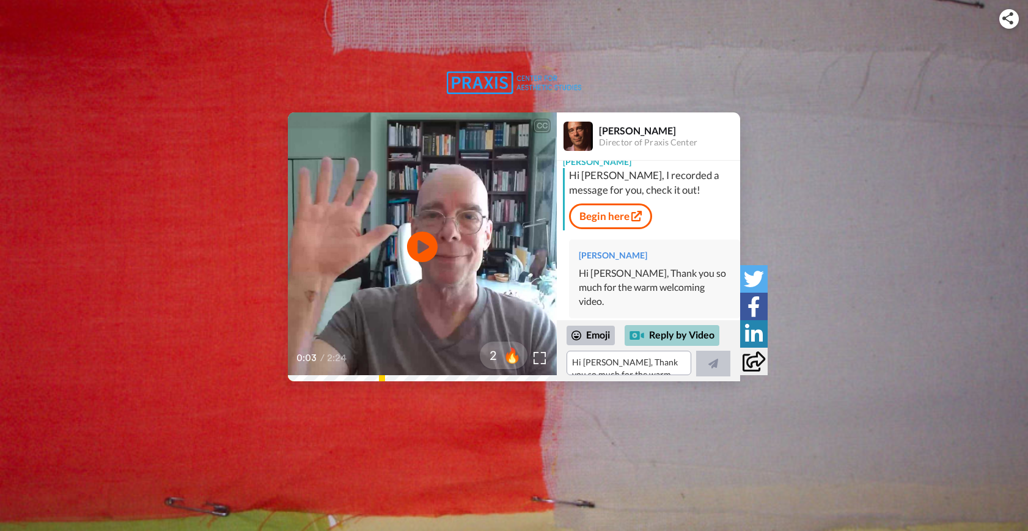
click at [661, 339] on div "Reply by Video" at bounding box center [672, 335] width 95 height 21
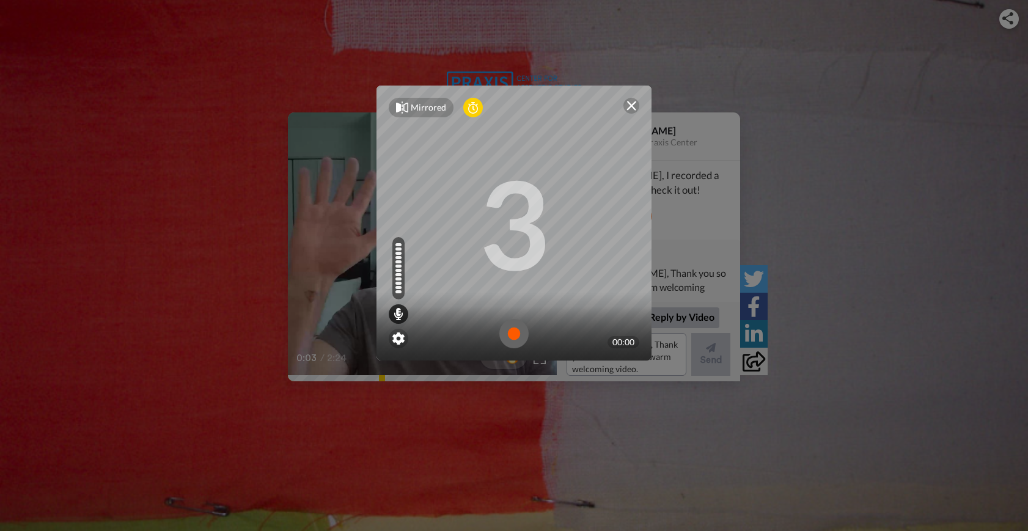
click at [506, 332] on img at bounding box center [513, 333] width 29 height 29
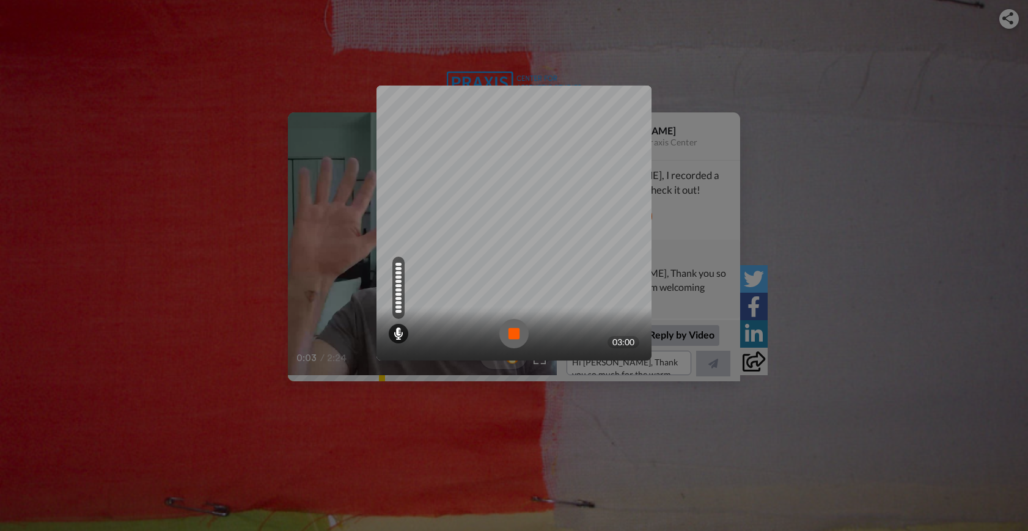
click at [516, 336] on img at bounding box center [513, 333] width 29 height 29
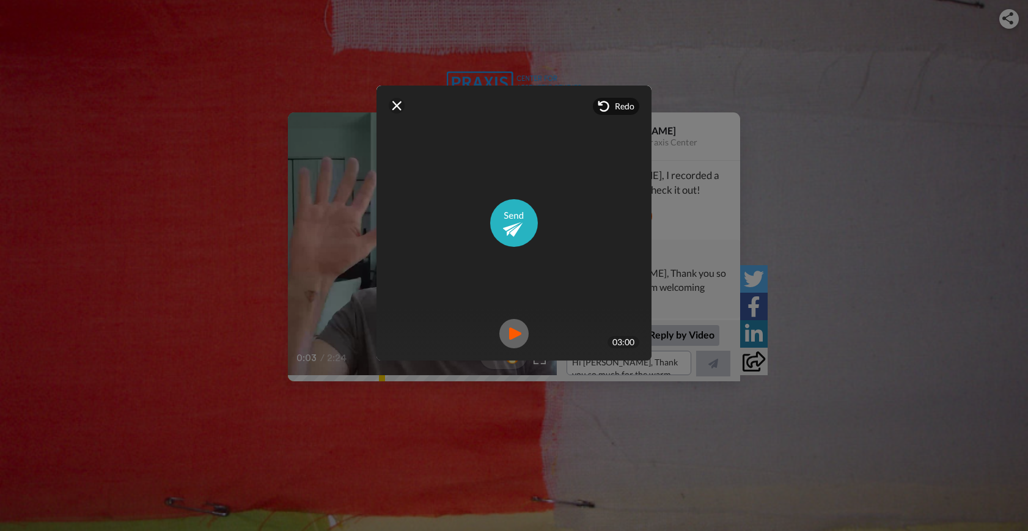
click at [508, 337] on img at bounding box center [513, 333] width 29 height 29
click at [626, 107] on img at bounding box center [631, 106] width 10 height 10
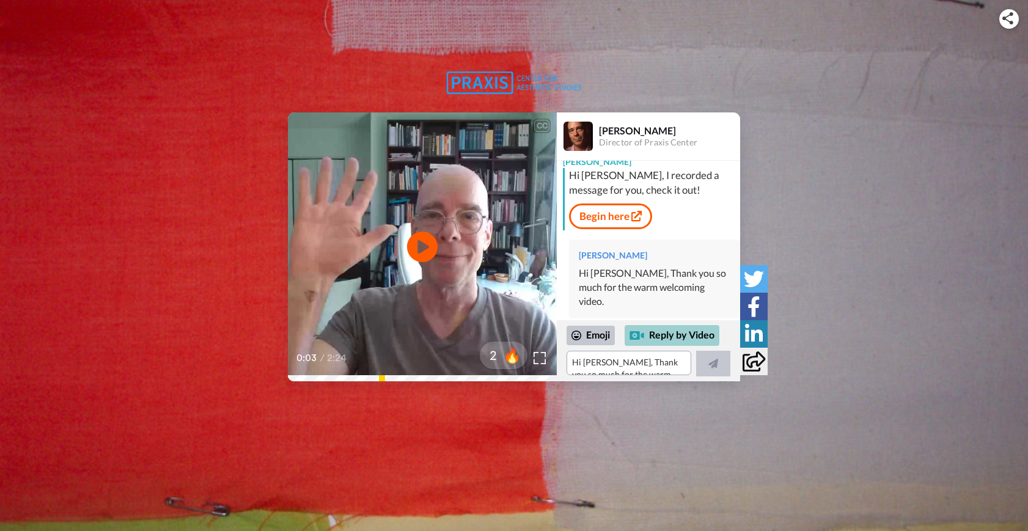
click at [687, 333] on div "Reply by Video" at bounding box center [672, 335] width 95 height 21
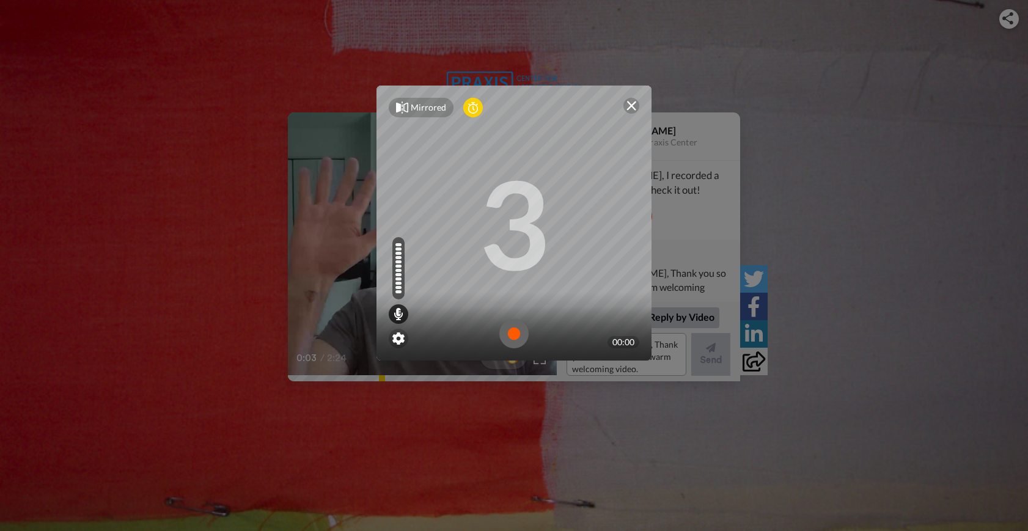
click at [512, 335] on img at bounding box center [513, 333] width 29 height 29
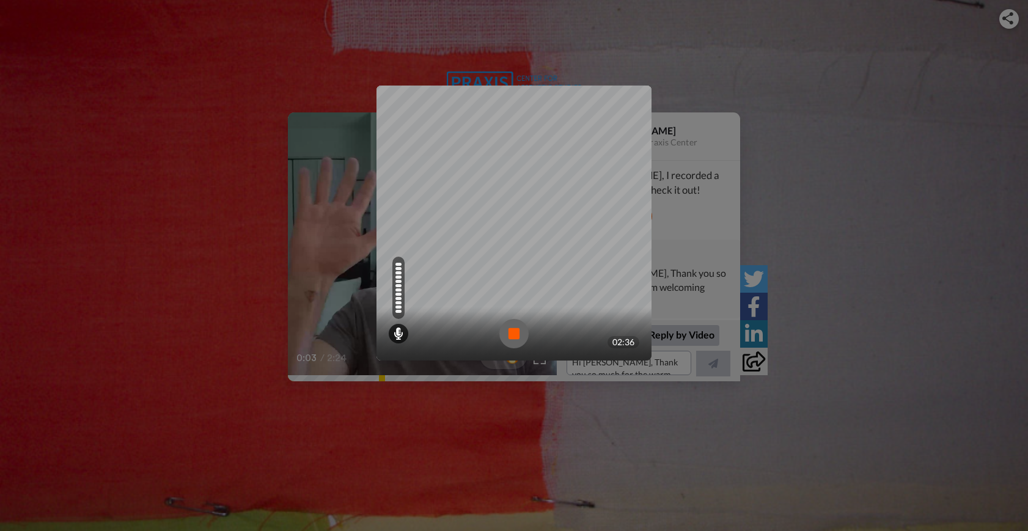
click at [509, 337] on img at bounding box center [513, 333] width 29 height 29
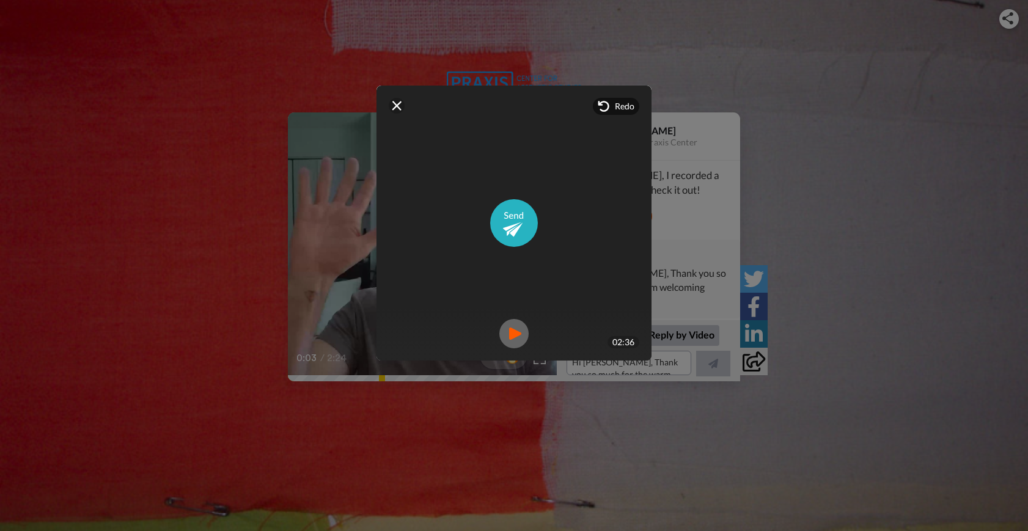
click at [505, 338] on img at bounding box center [513, 333] width 29 height 29
click at [393, 104] on img at bounding box center [397, 106] width 10 height 10
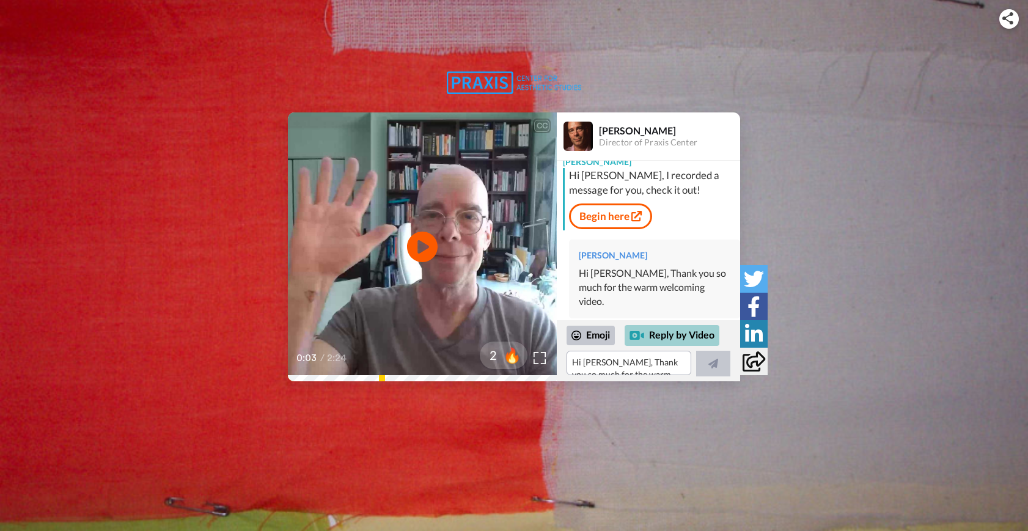
click at [667, 334] on div "Reply by Video" at bounding box center [672, 335] width 95 height 21
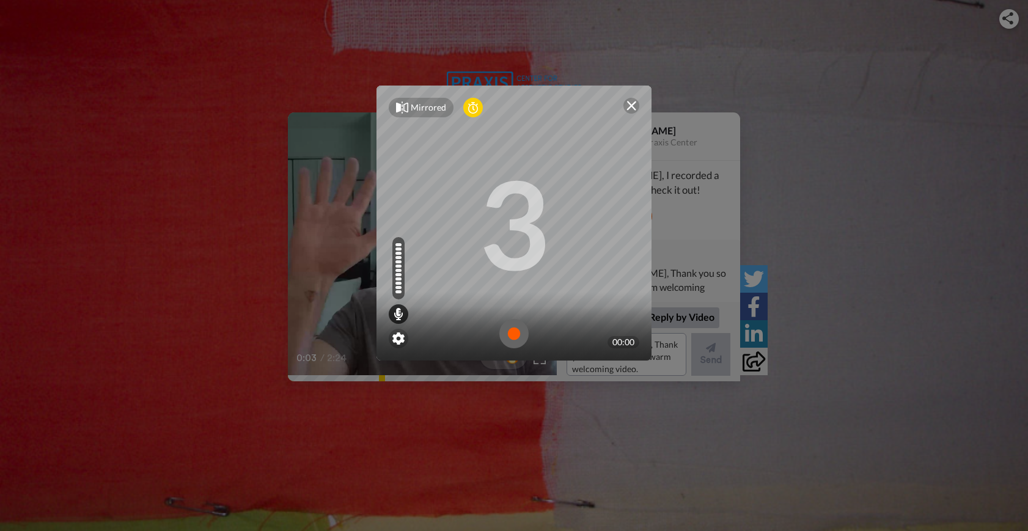
click at [508, 334] on img at bounding box center [513, 333] width 29 height 29
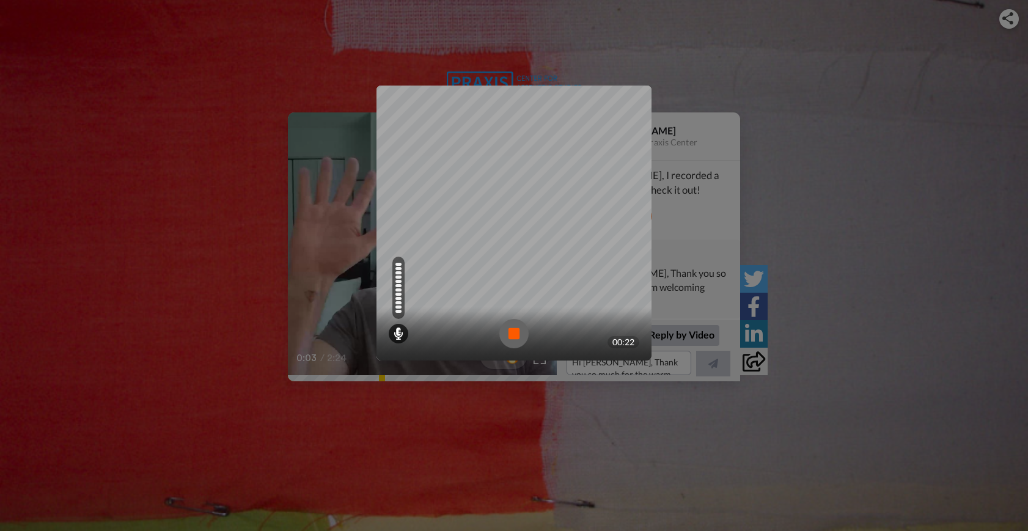
click at [508, 334] on img at bounding box center [513, 333] width 29 height 29
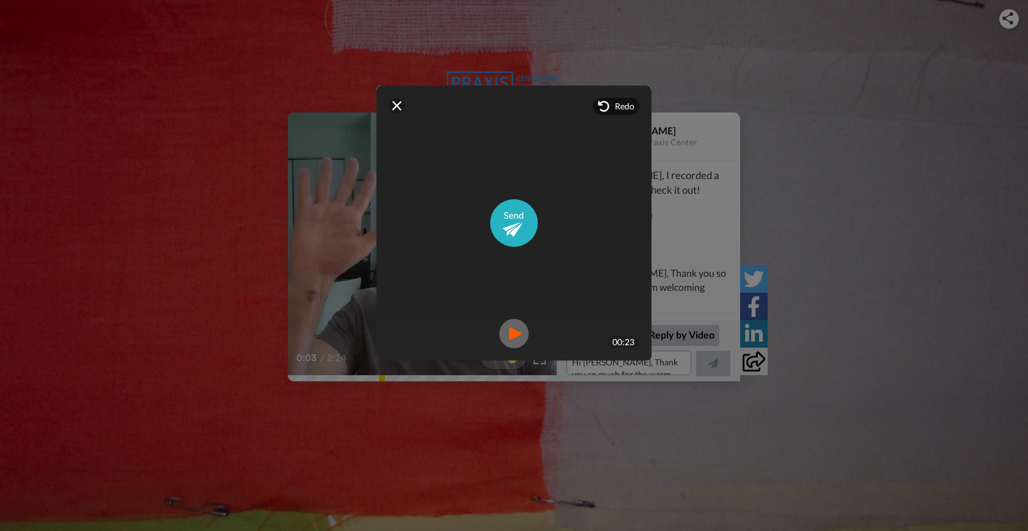
click at [512, 331] on img at bounding box center [513, 333] width 29 height 29
click at [396, 106] on img at bounding box center [397, 106] width 10 height 10
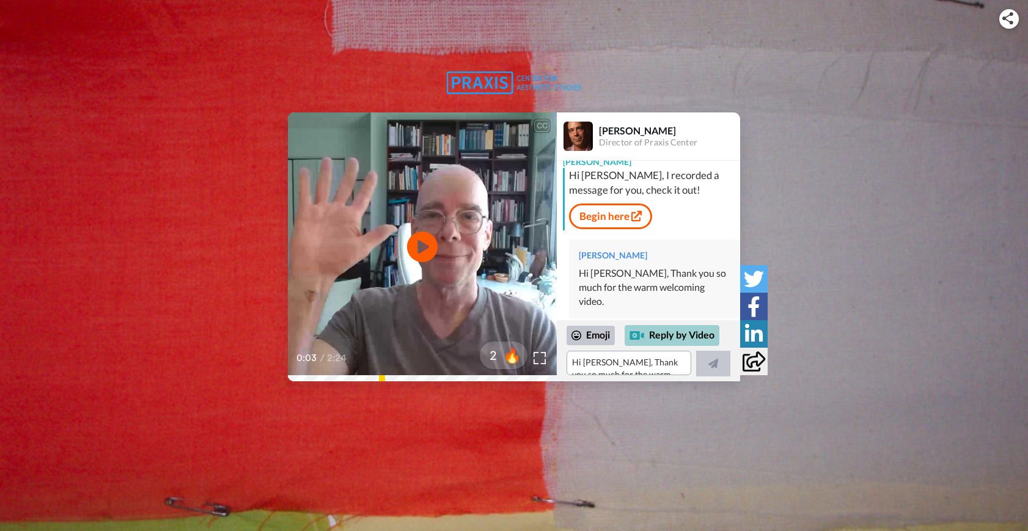
click at [660, 337] on div "Reply by Video" at bounding box center [672, 335] width 95 height 21
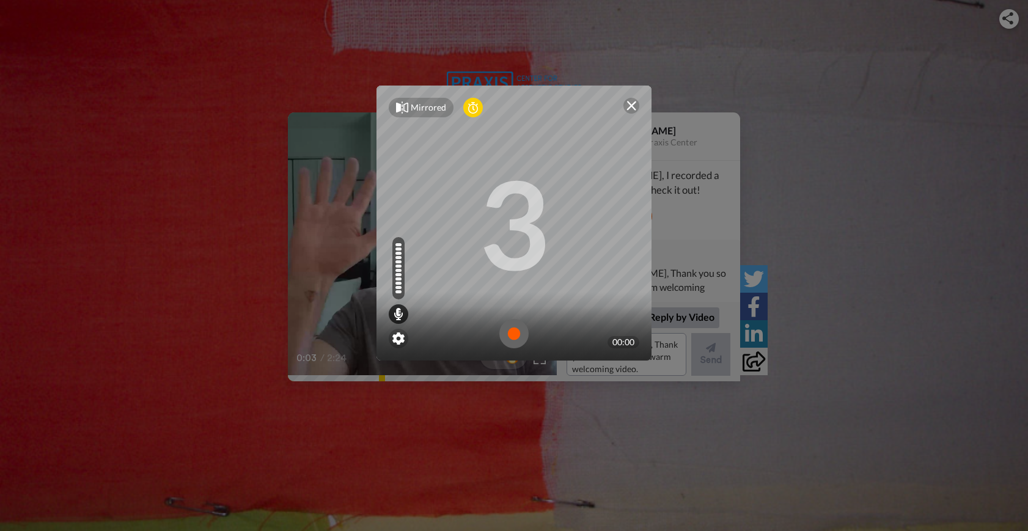
click at [515, 331] on img at bounding box center [513, 333] width 29 height 29
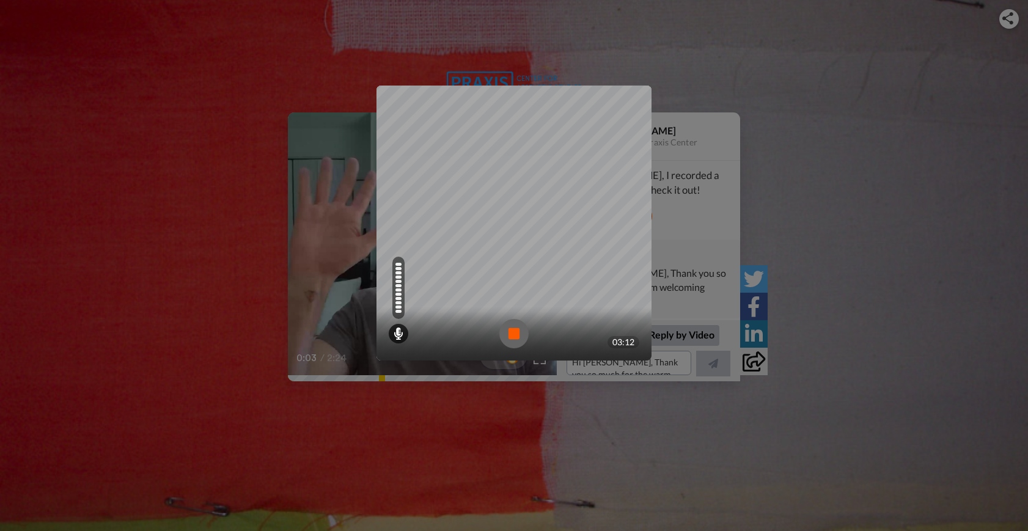
click at [511, 333] on img at bounding box center [513, 333] width 29 height 29
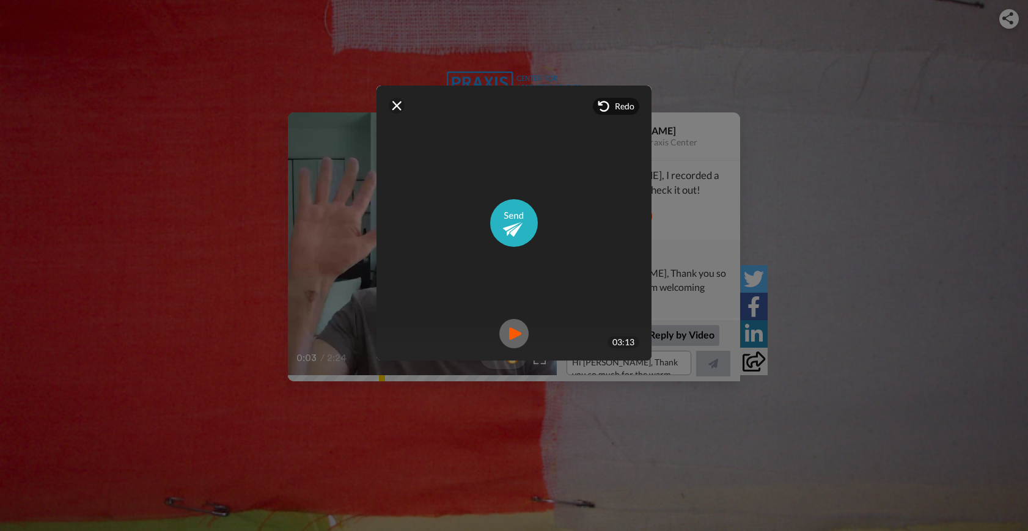
click at [510, 329] on img at bounding box center [513, 333] width 29 height 29
click at [502, 224] on img at bounding box center [514, 223] width 48 height 48
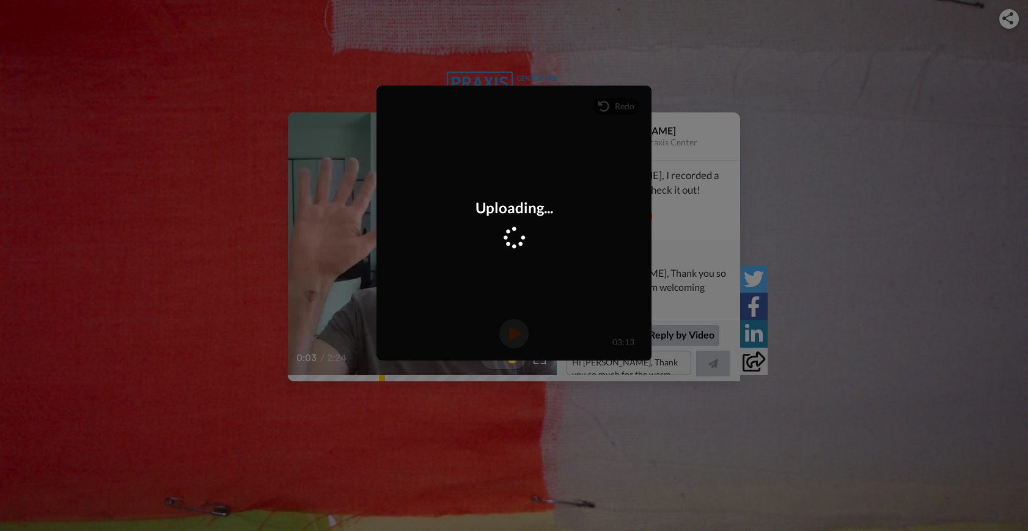
scroll to position [127, 0]
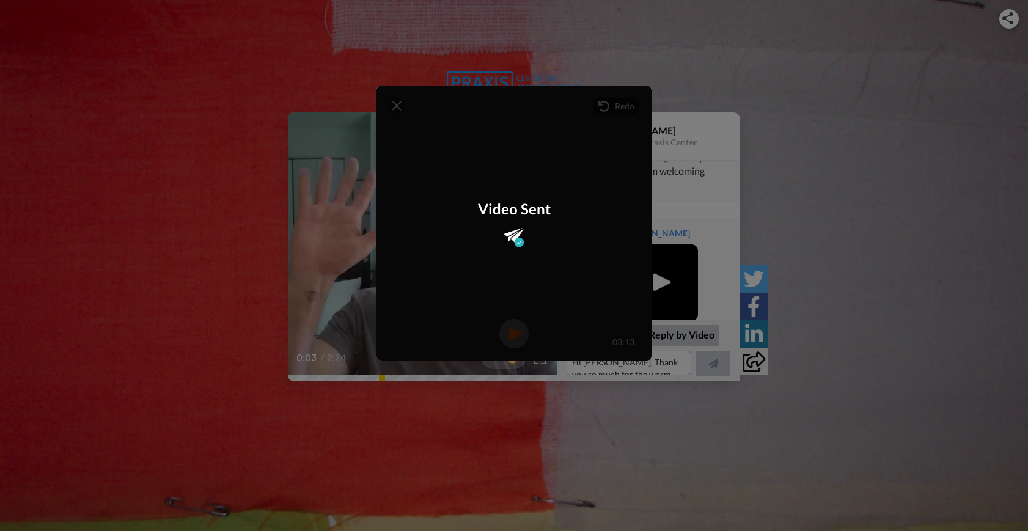
click at [395, 108] on div "Video Sent" at bounding box center [513, 223] width 275 height 275
click at [725, 200] on div "Mirrored Redo 3 03:13 Video Sent" at bounding box center [514, 265] width 1028 height 531
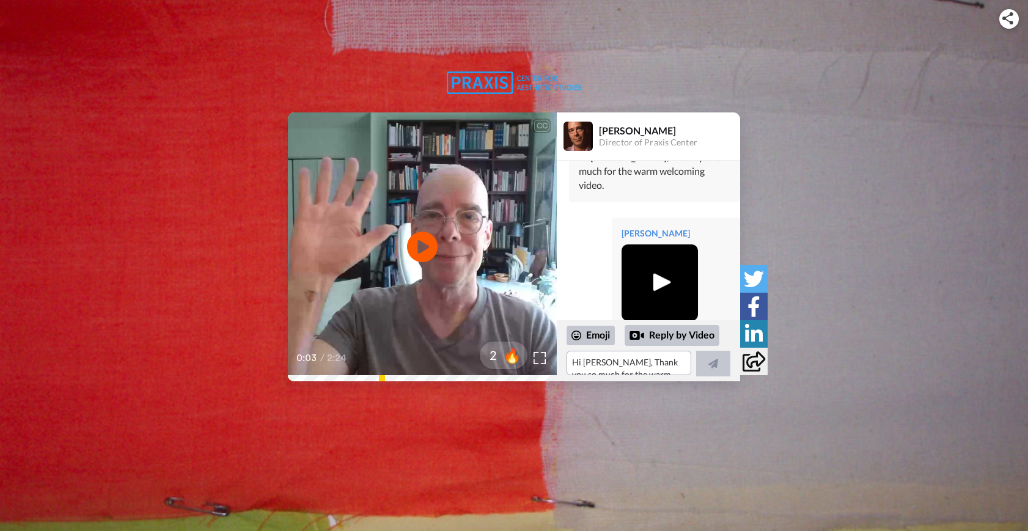
click at [656, 266] on img at bounding box center [660, 283] width 34 height 34
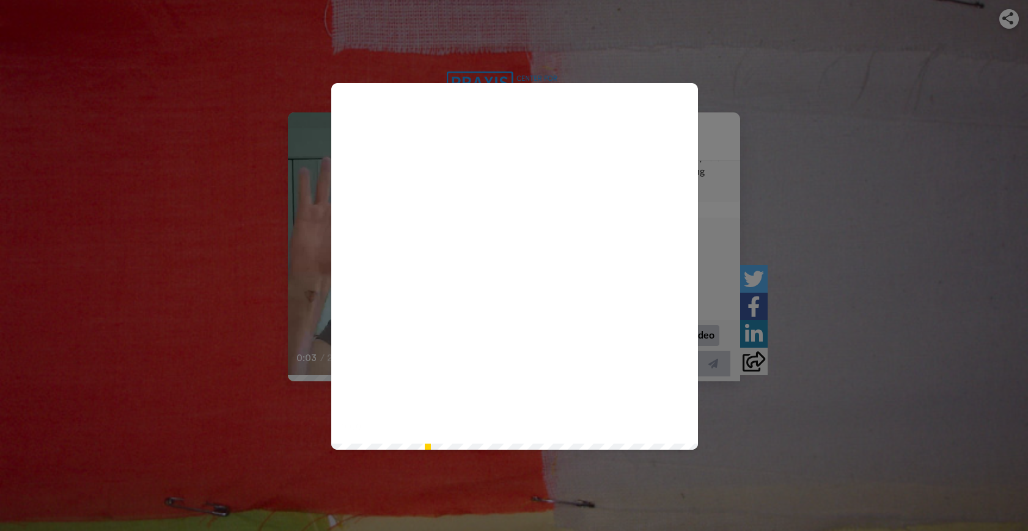
click at [512, 268] on icon "Play/Pause" at bounding box center [515, 266] width 32 height 58
click at [828, 93] on div "Play/Pause 3:13 / 3:13" at bounding box center [514, 265] width 1028 height 531
